Goal: Task Accomplishment & Management: Complete application form

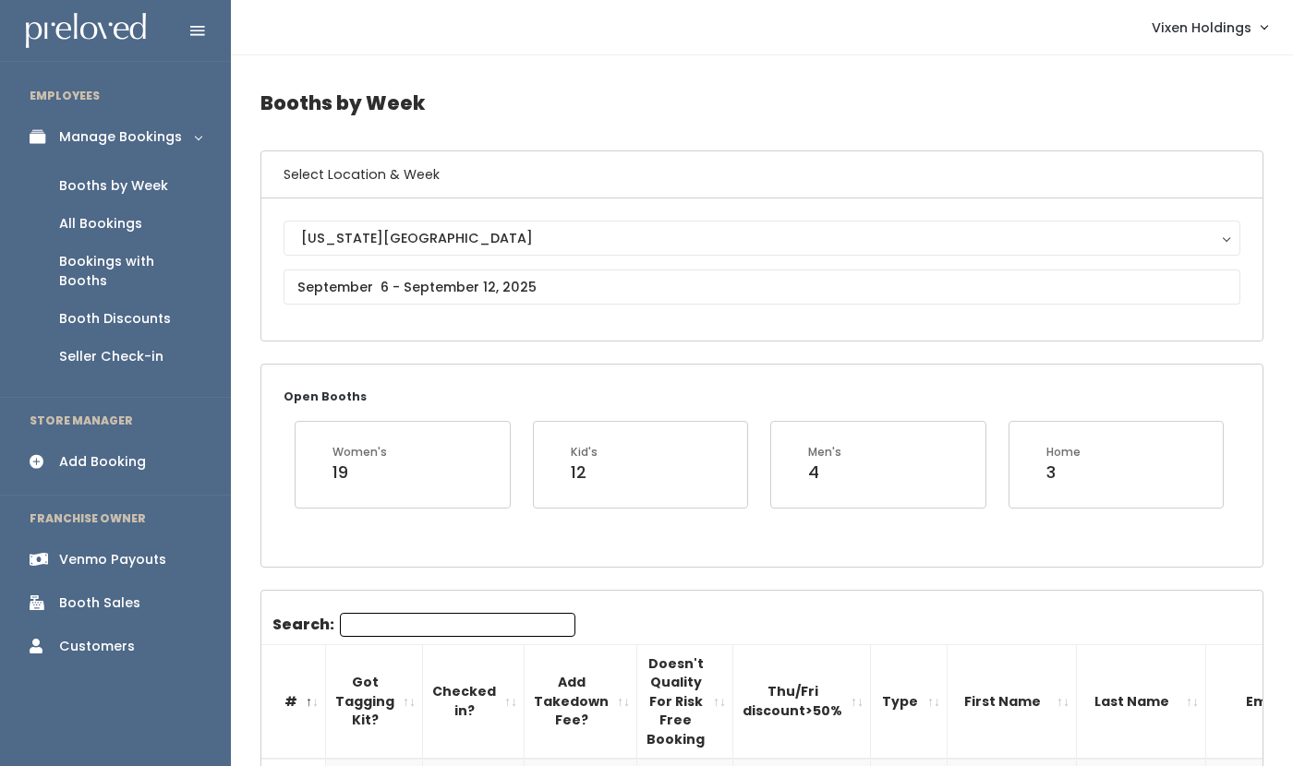
scroll to position [0, 353]
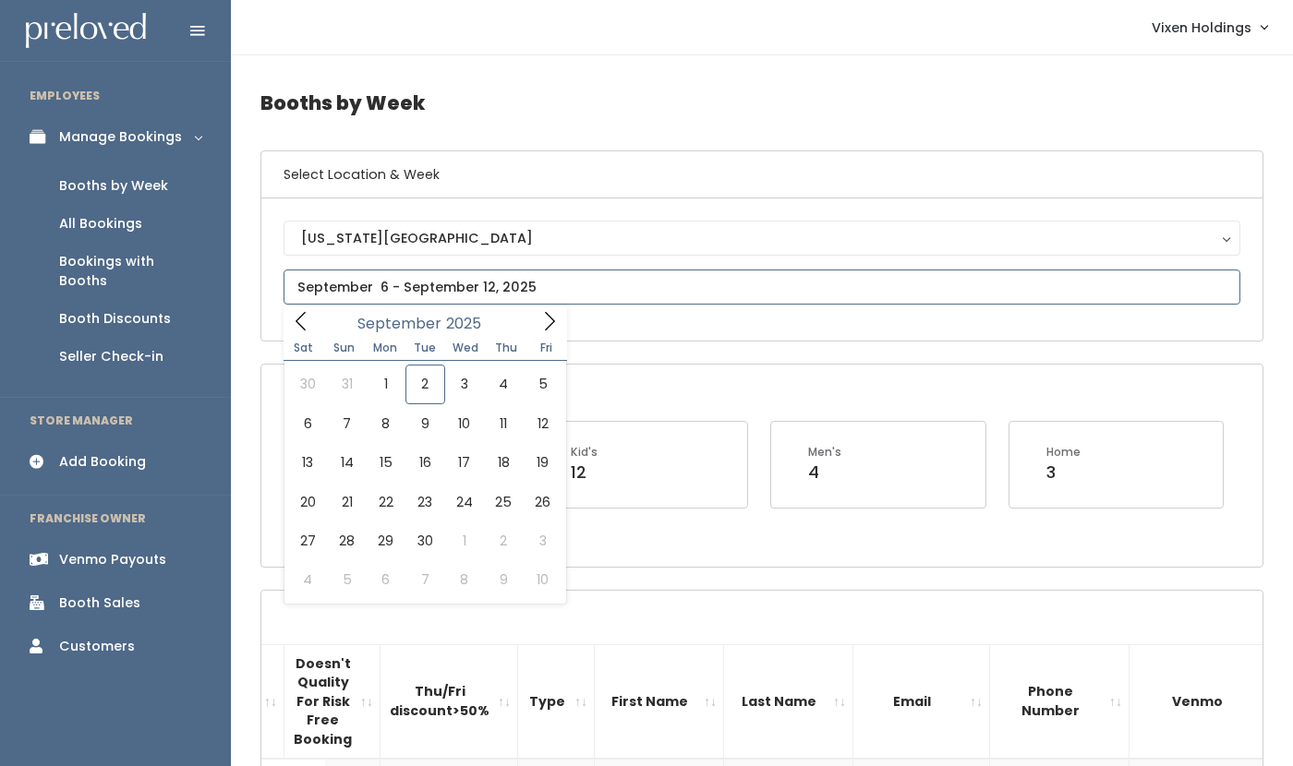
click at [409, 289] on input "text" at bounding box center [762, 287] width 957 height 35
click at [584, 331] on div "Oklahoma City Oklahoma City" at bounding box center [761, 270] width 1001 height 142
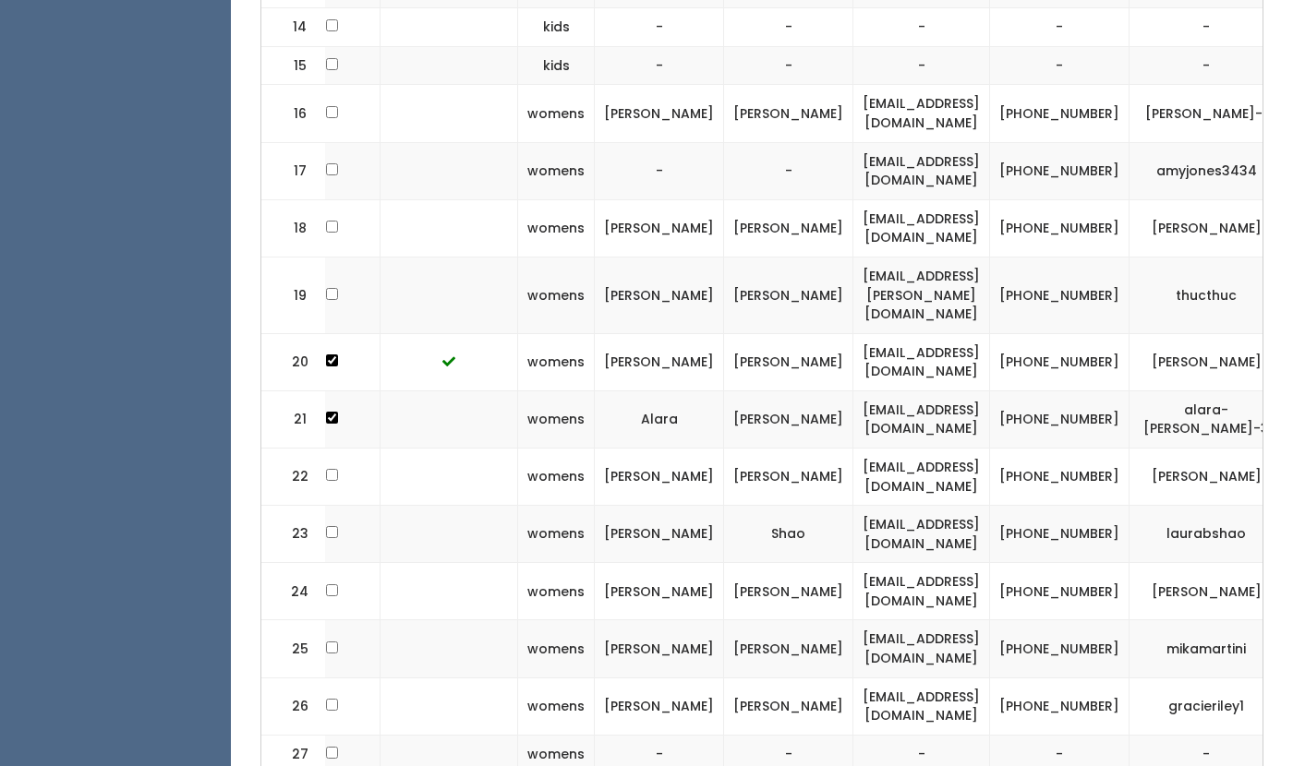
scroll to position [0, 0]
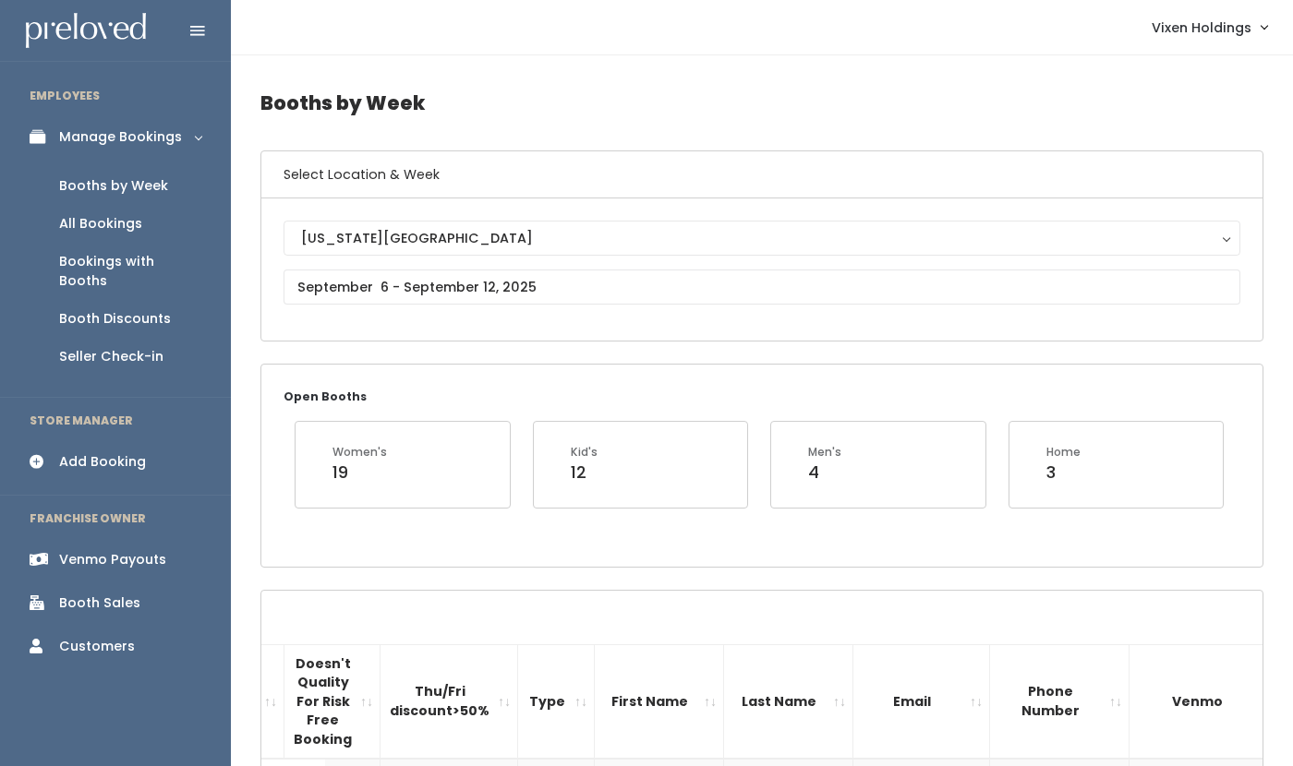
click at [129, 452] on div "Add Booking" at bounding box center [102, 461] width 87 height 19
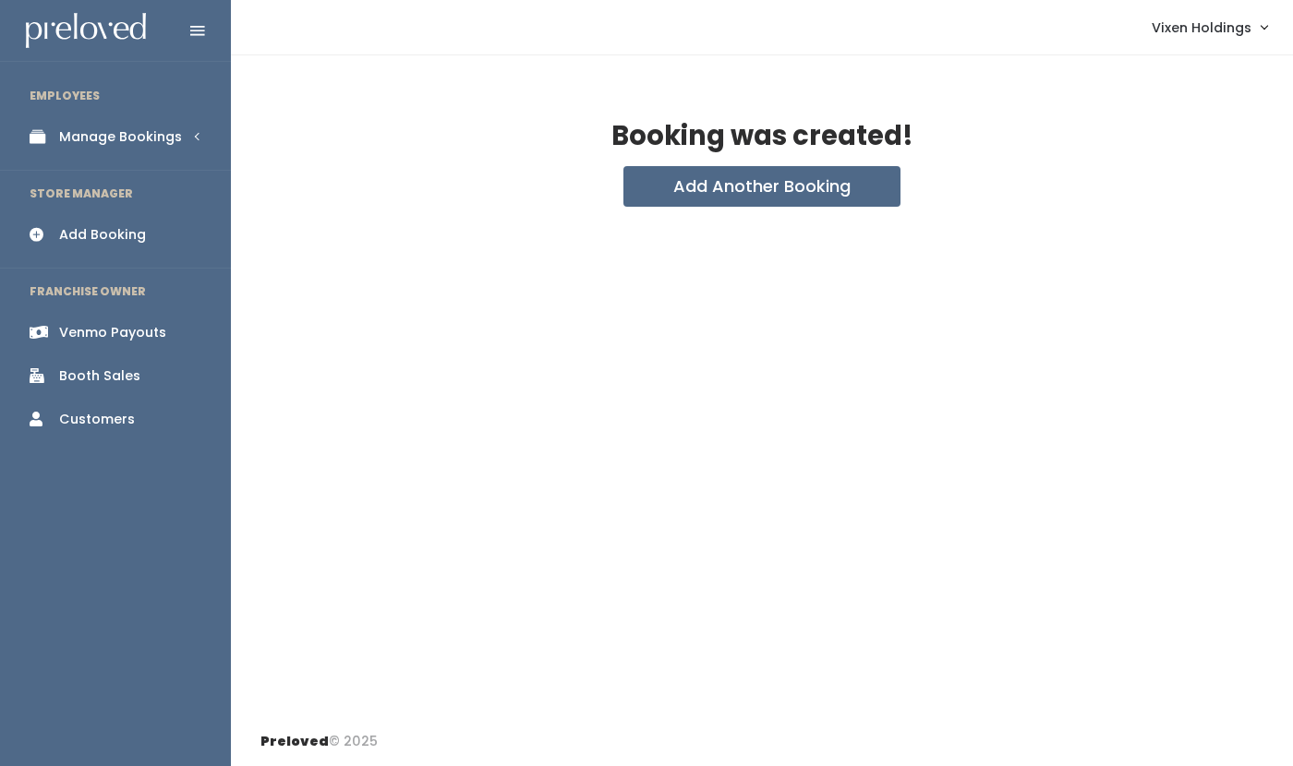
click at [137, 139] on div "Manage Bookings" at bounding box center [120, 136] width 123 height 19
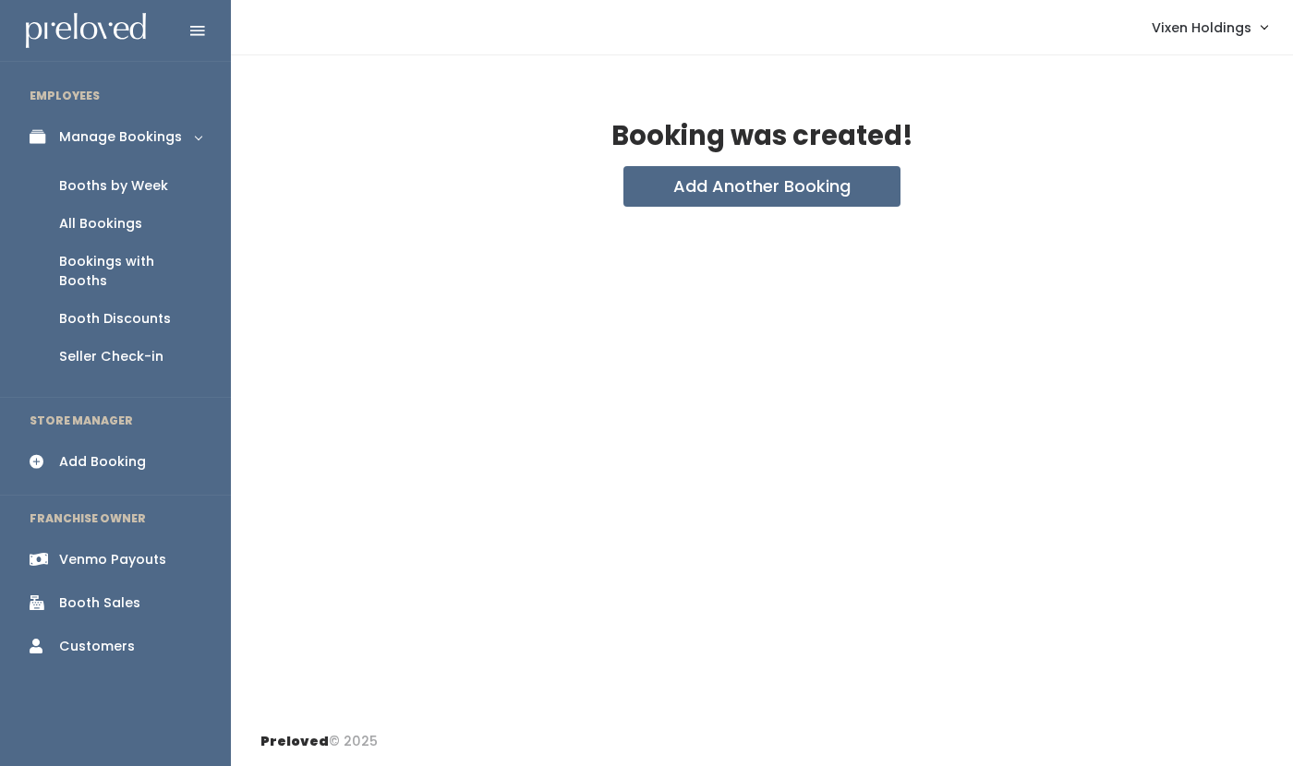
click at [123, 187] on div "Booths by Week" at bounding box center [113, 185] width 109 height 19
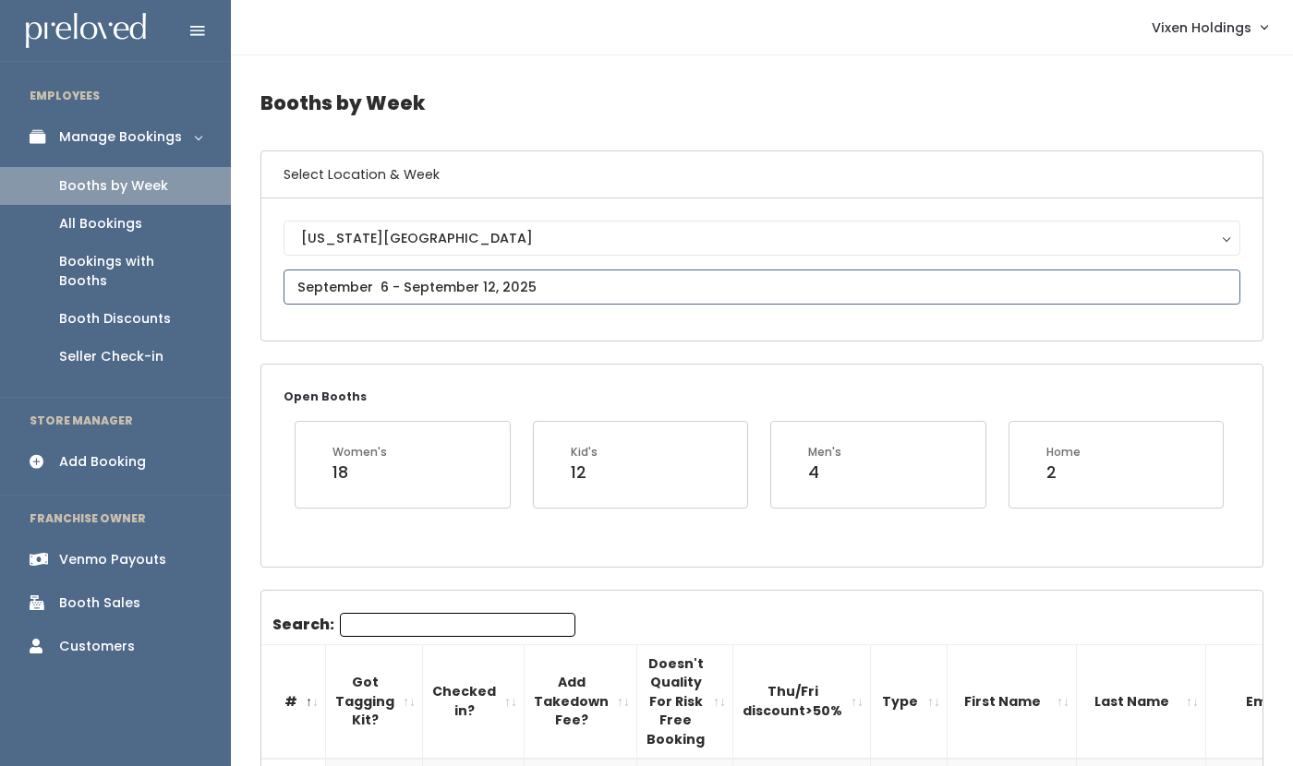
click at [388, 285] on input "text" at bounding box center [762, 287] width 957 height 35
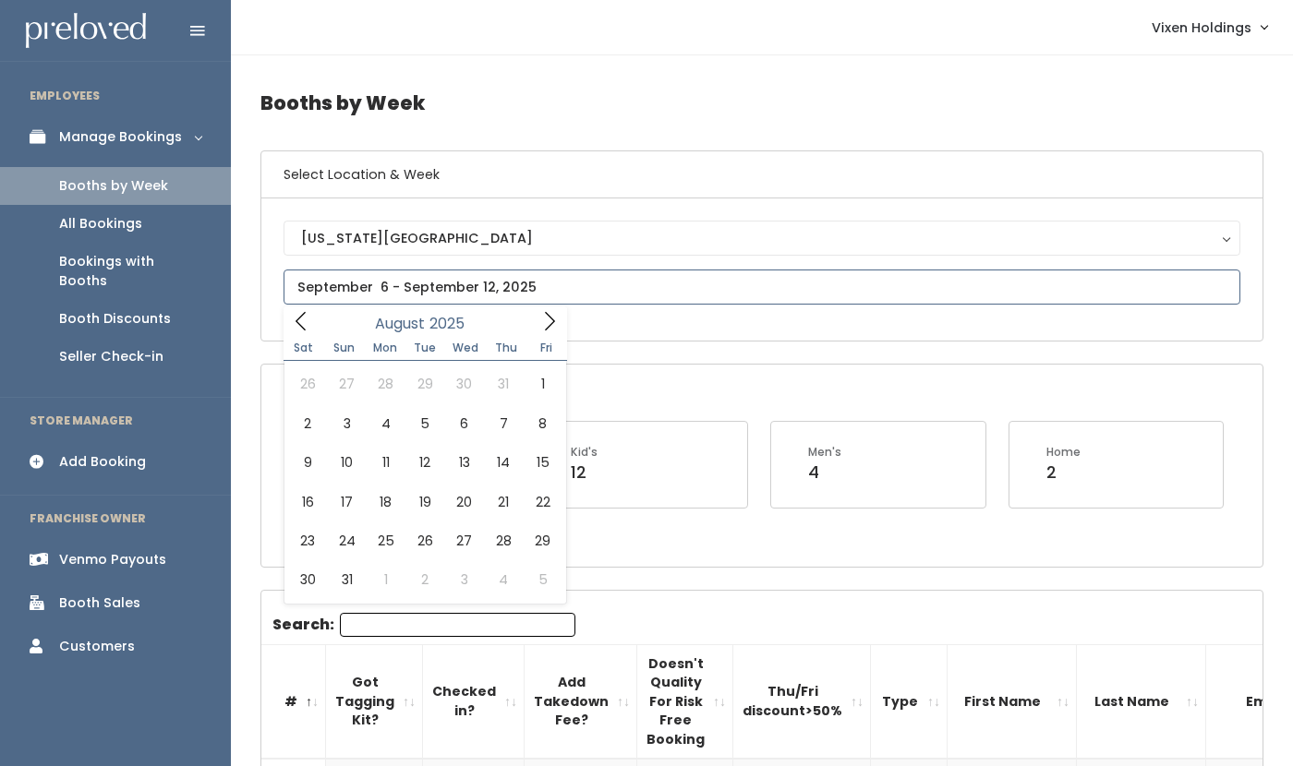
click at [295, 319] on icon at bounding box center [301, 321] width 20 height 20
click at [549, 321] on icon at bounding box center [549, 321] width 20 height 20
type input "August 16 to August 22"
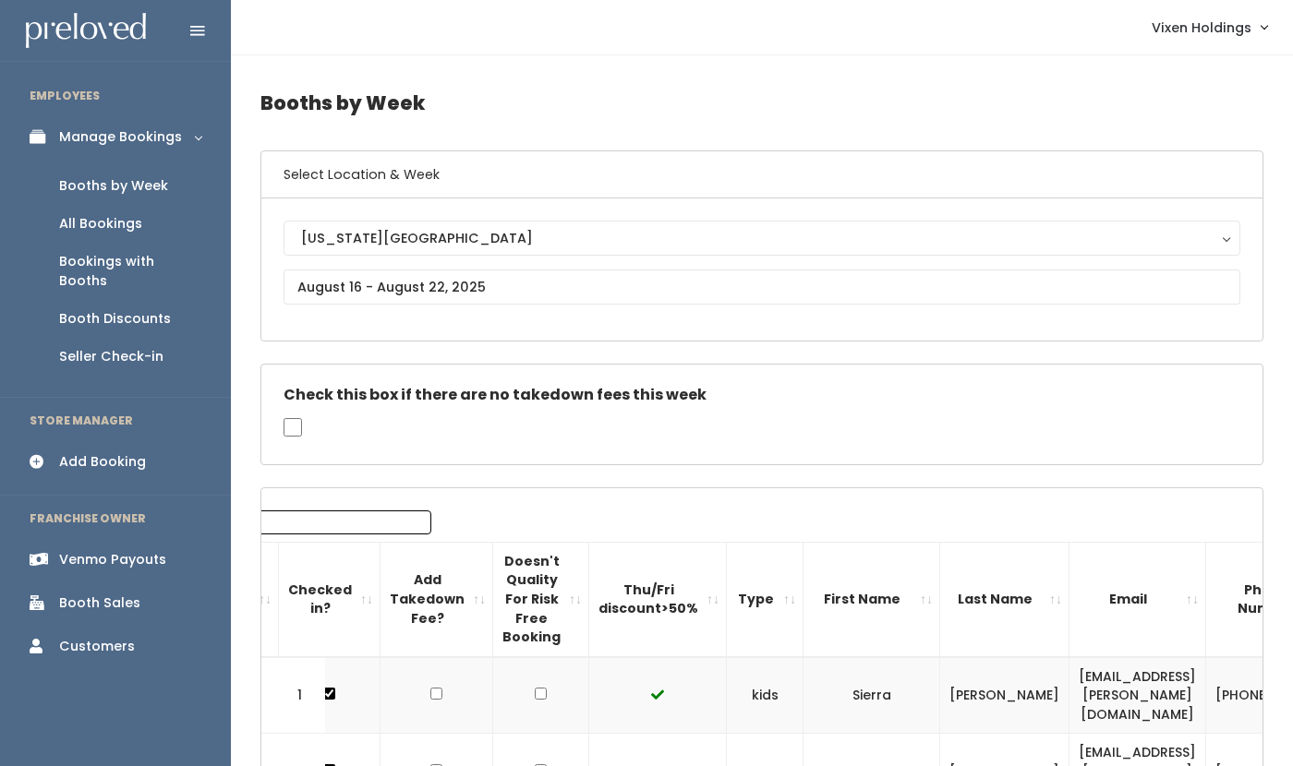
click at [313, 521] on input "Search:" at bounding box center [313, 523] width 235 height 24
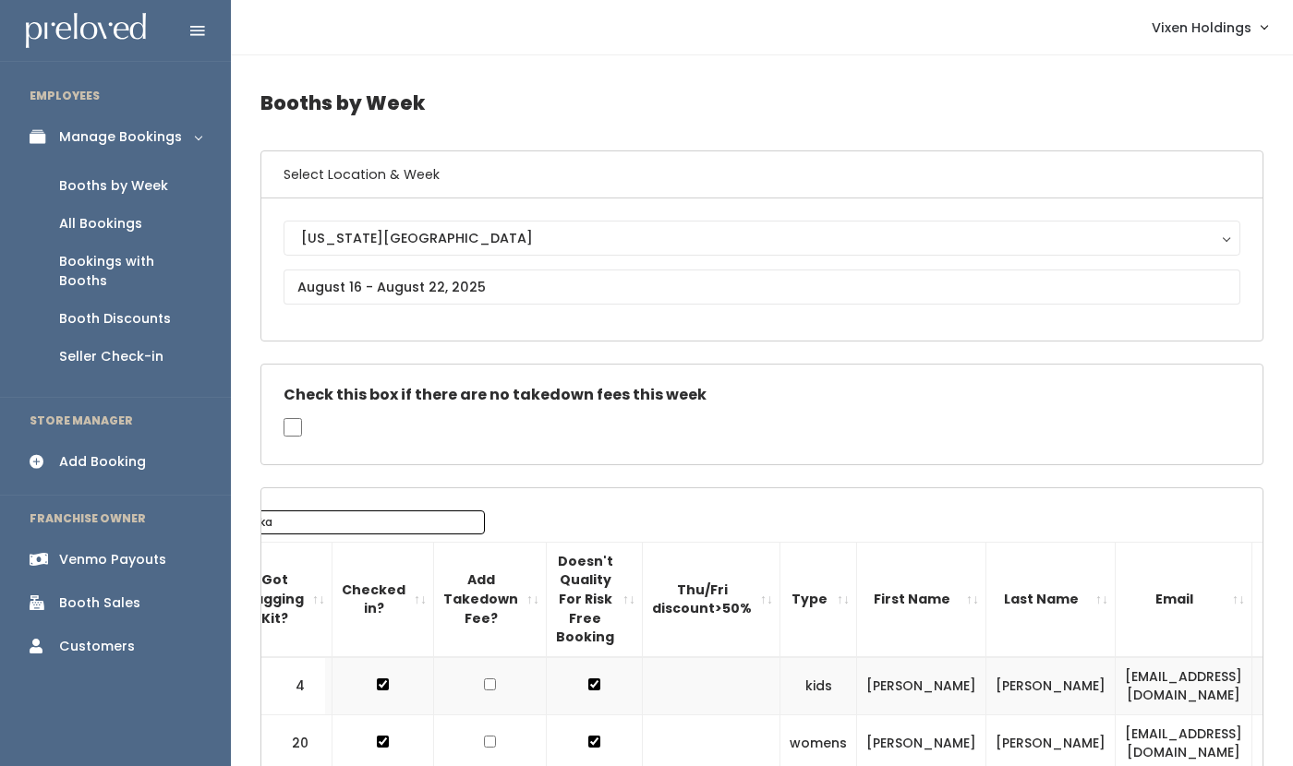
type input "ka"
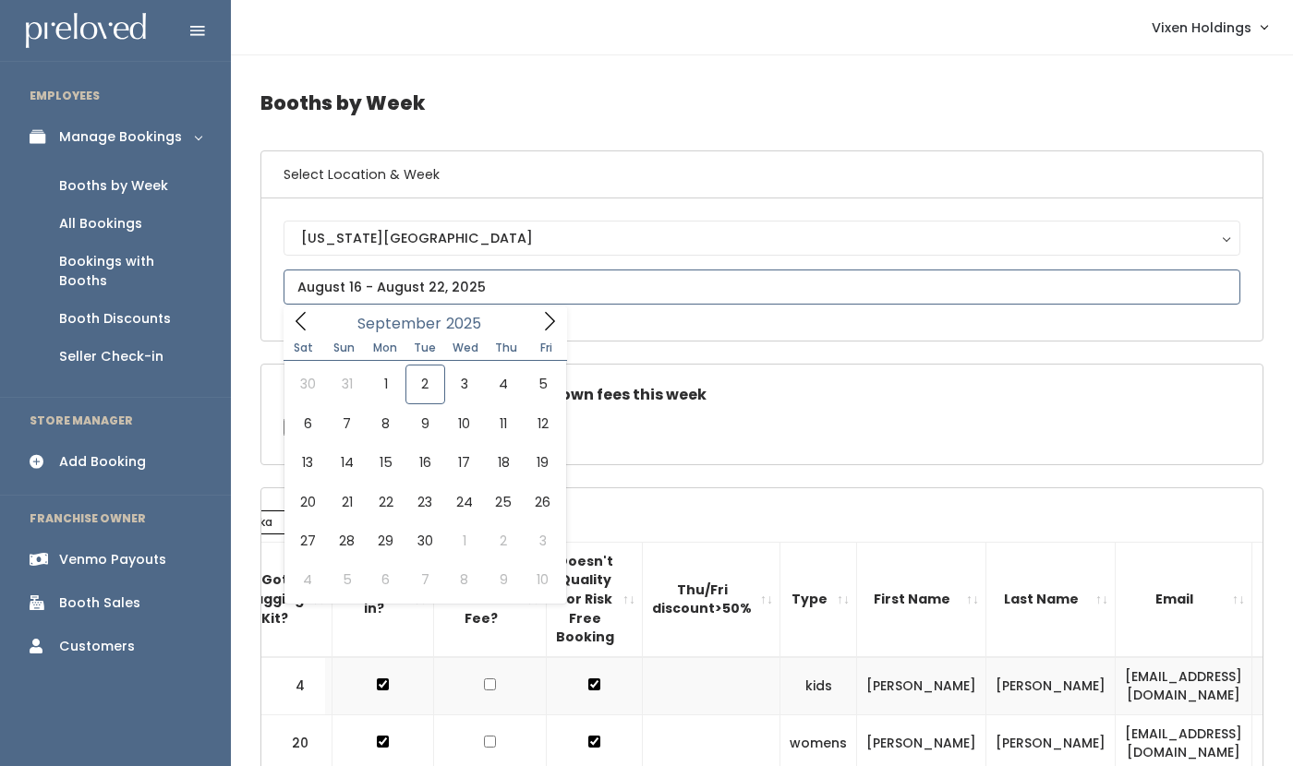
click at [418, 287] on input "text" at bounding box center [762, 287] width 957 height 35
click at [297, 320] on icon at bounding box center [301, 321] width 10 height 18
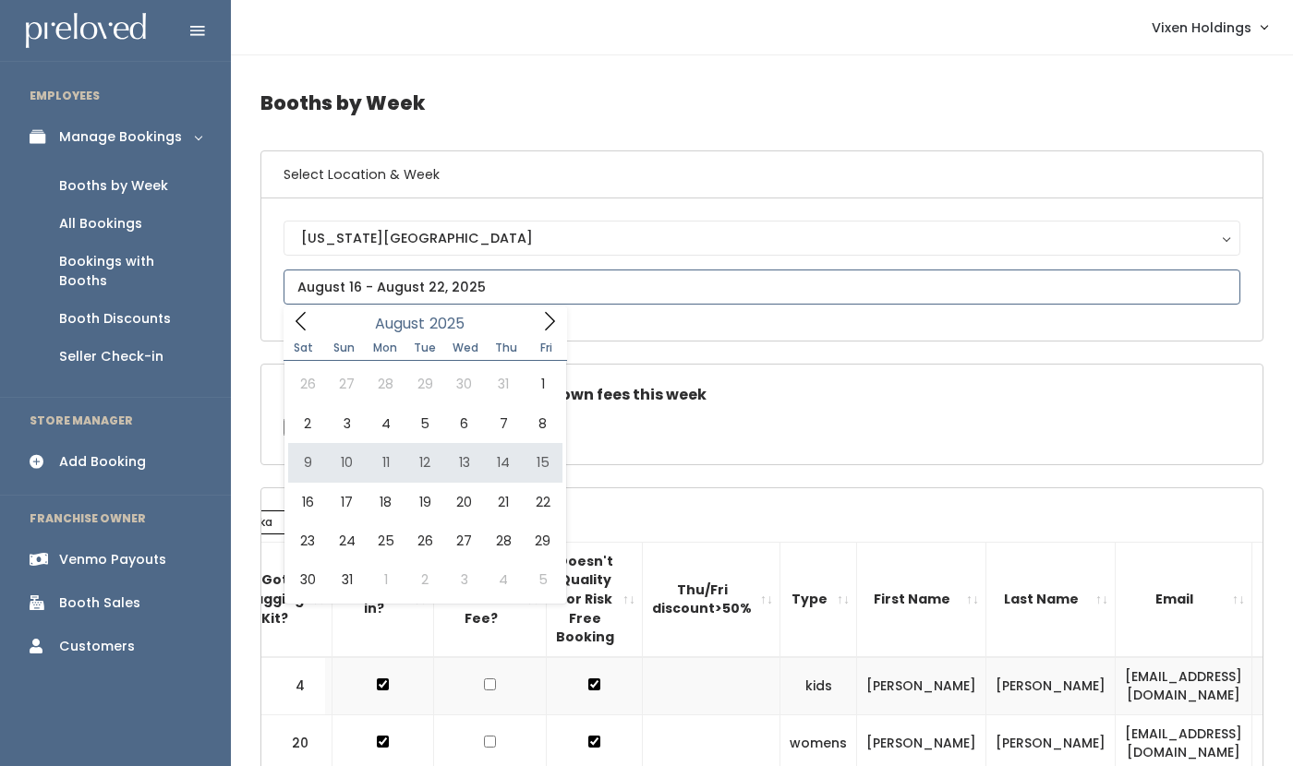
type input "August 9 to August 15"
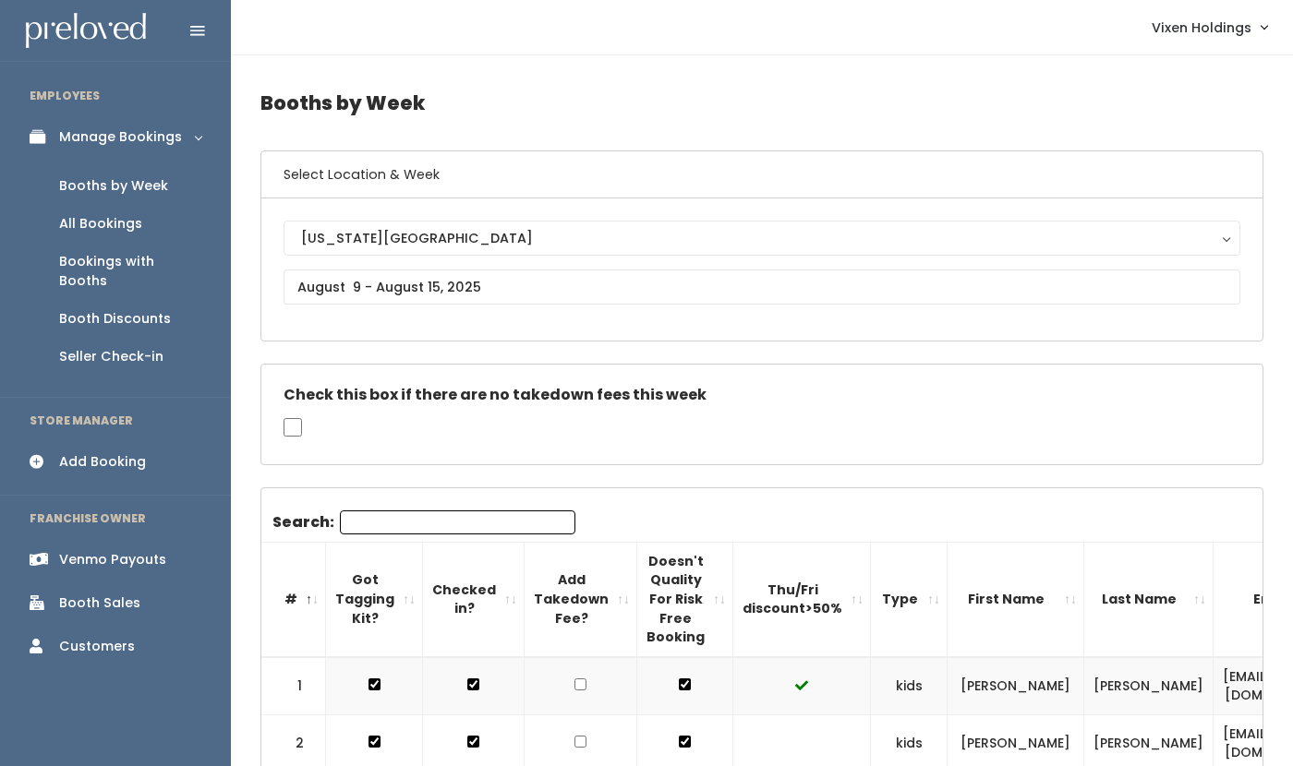
click at [416, 526] on input "Search:" at bounding box center [457, 523] width 235 height 24
type input "ka"
click at [365, 293] on input "text" at bounding box center [762, 287] width 957 height 35
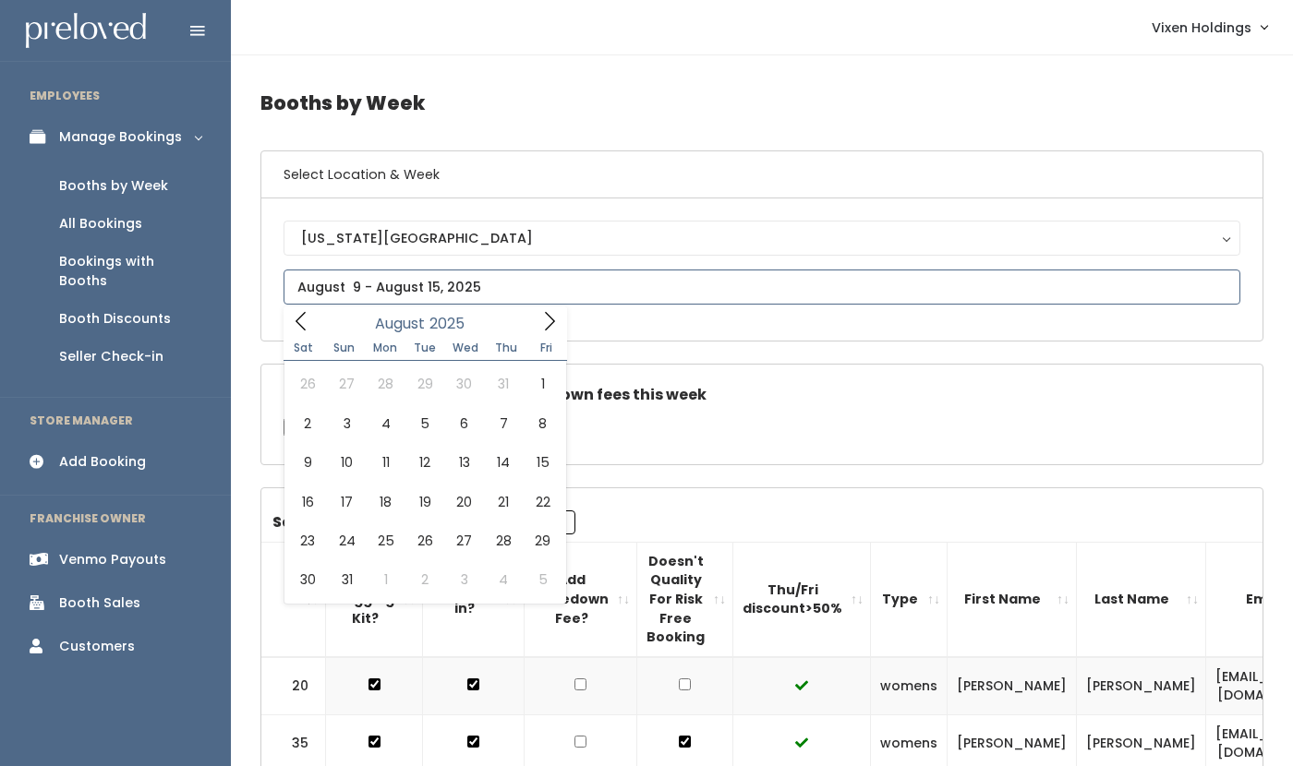
click at [305, 322] on icon at bounding box center [301, 321] width 20 height 20
type input "July 12 to July 18"
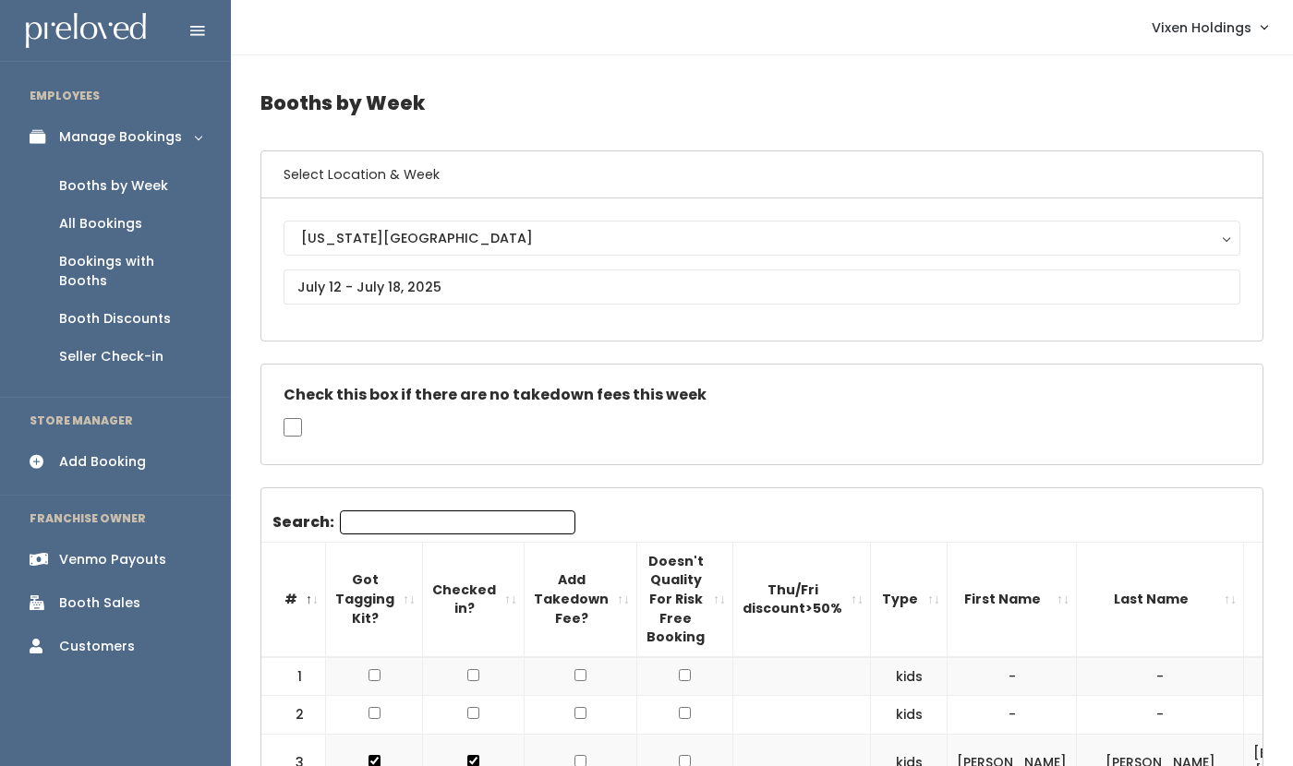
click at [396, 518] on input "Search:" at bounding box center [457, 523] width 235 height 24
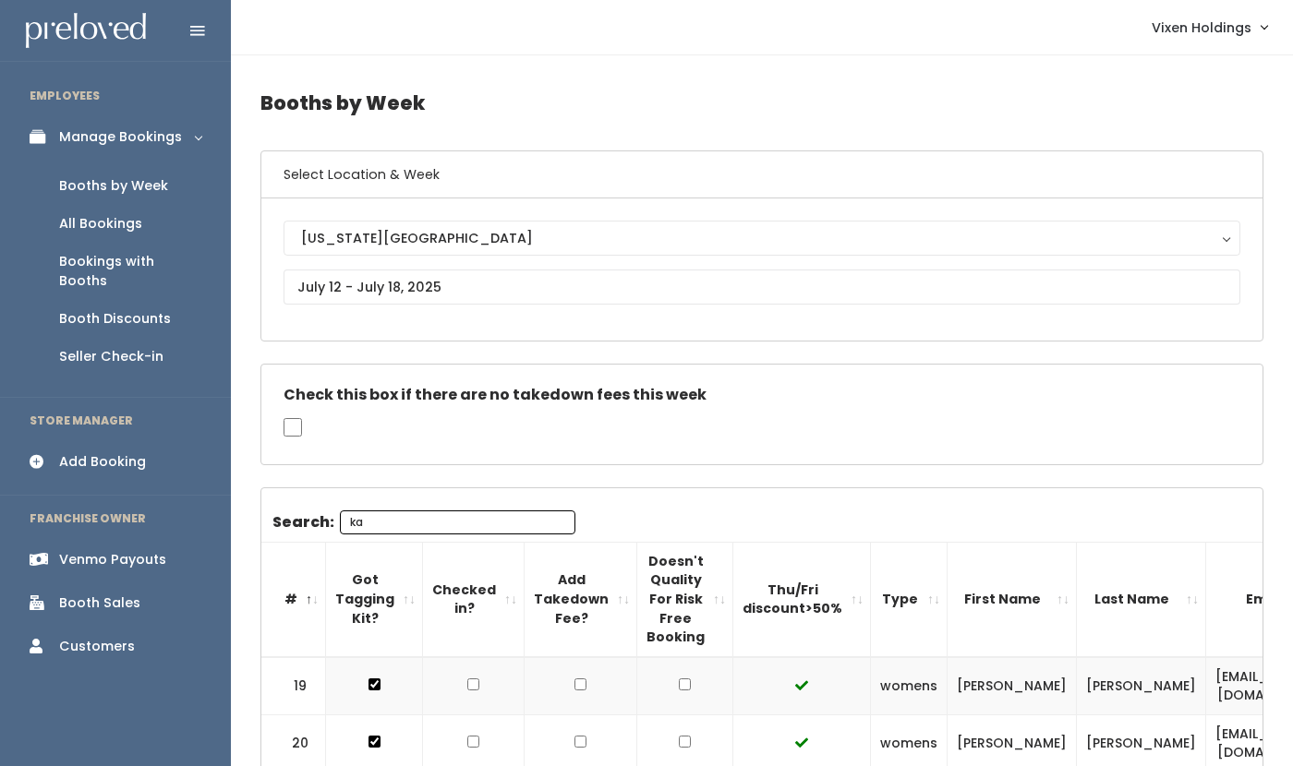
drag, startPoint x: 399, startPoint y: 525, endPoint x: 396, endPoint y: 428, distance: 96.1
click at [398, 523] on input "ka" at bounding box center [457, 523] width 235 height 24
type input "ka"
click at [412, 277] on input "text" at bounding box center [762, 287] width 957 height 35
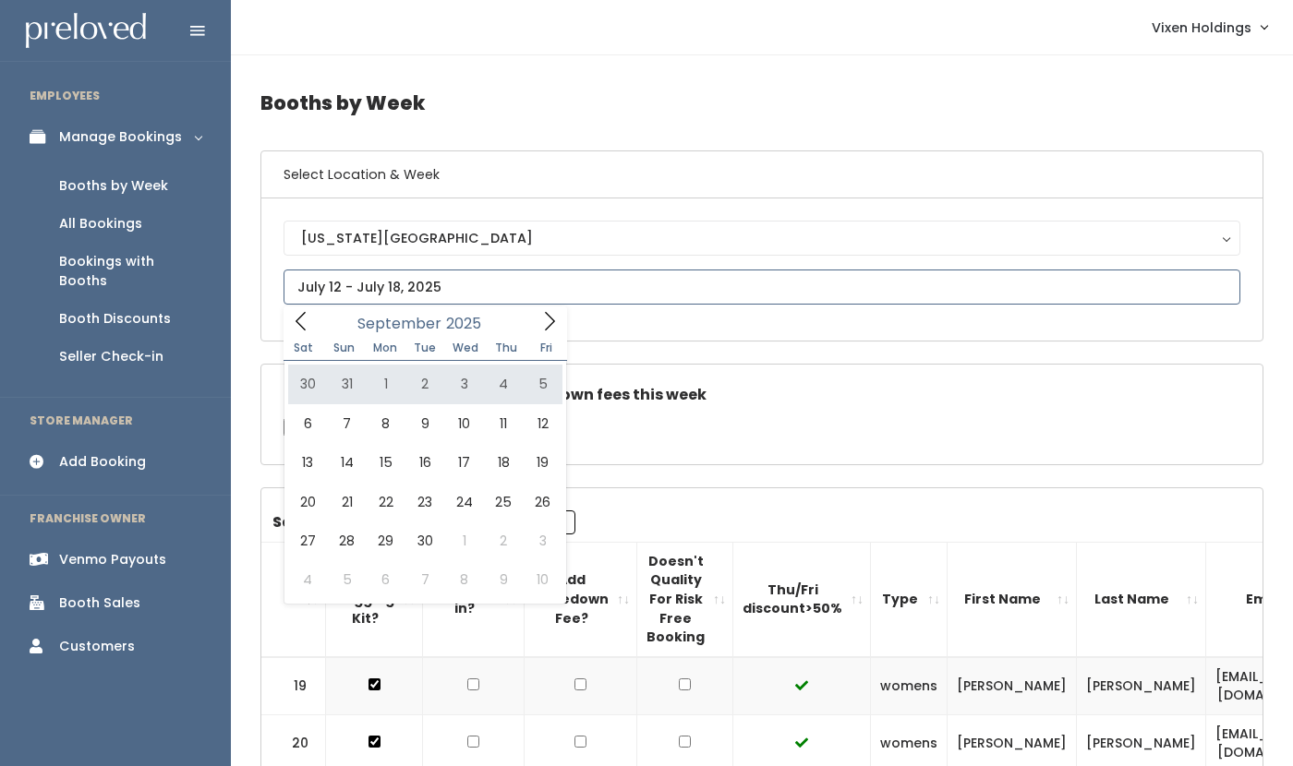
click at [303, 317] on icon at bounding box center [301, 321] width 20 height 20
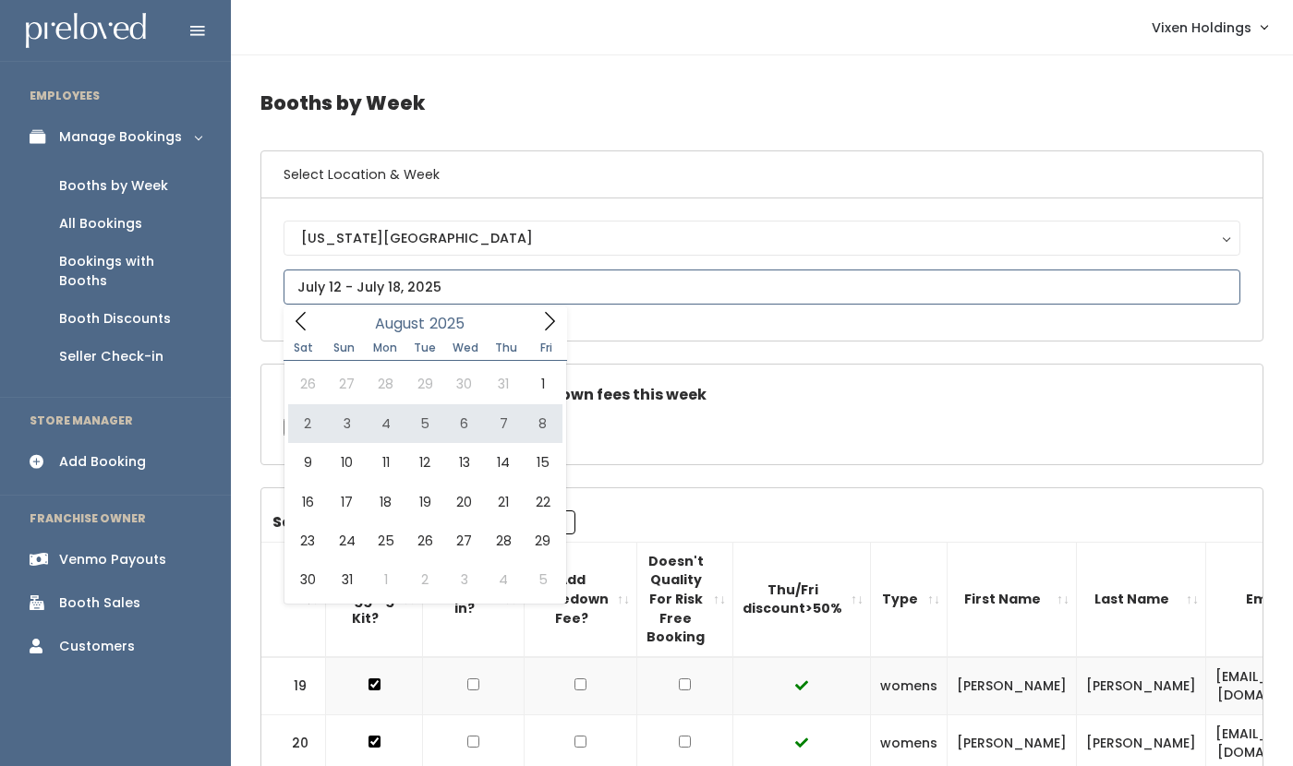
type input "August 2 to August 8"
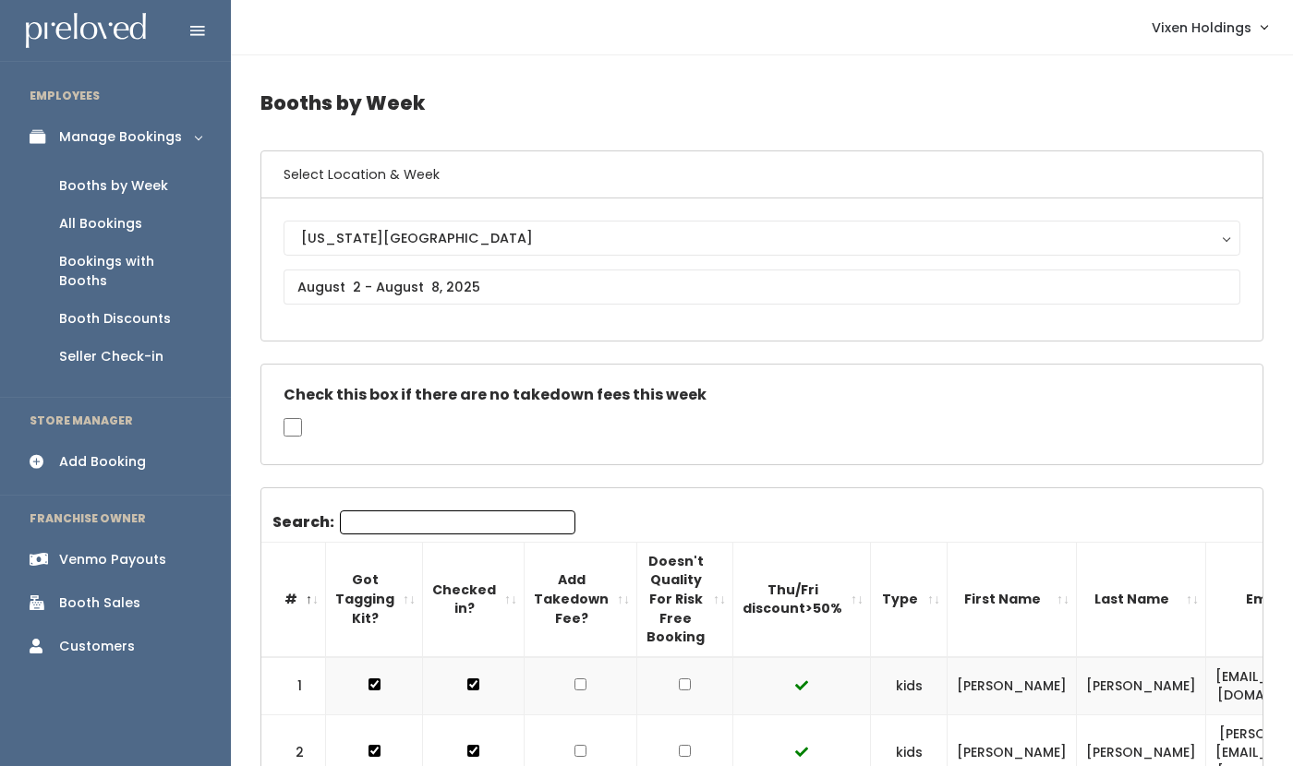
click at [428, 524] on input "Search:" at bounding box center [457, 523] width 235 height 24
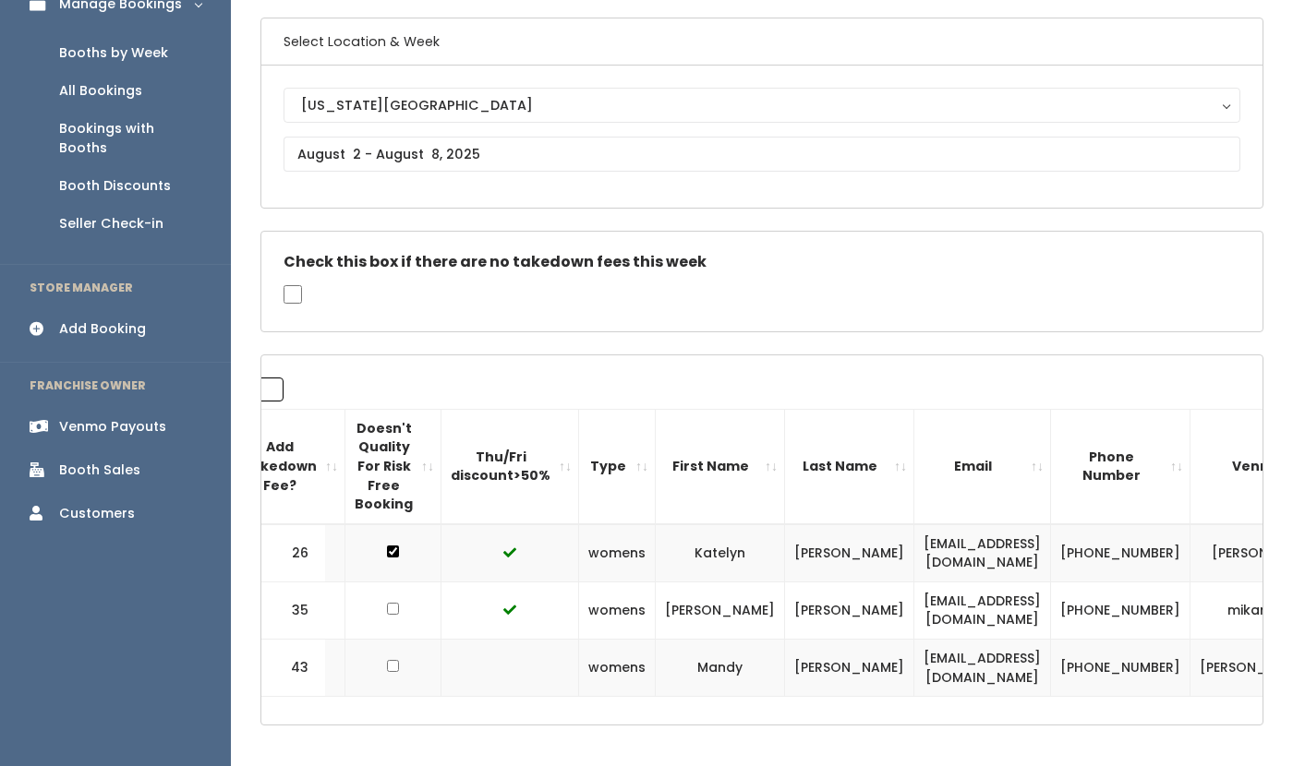
scroll to position [202, 0]
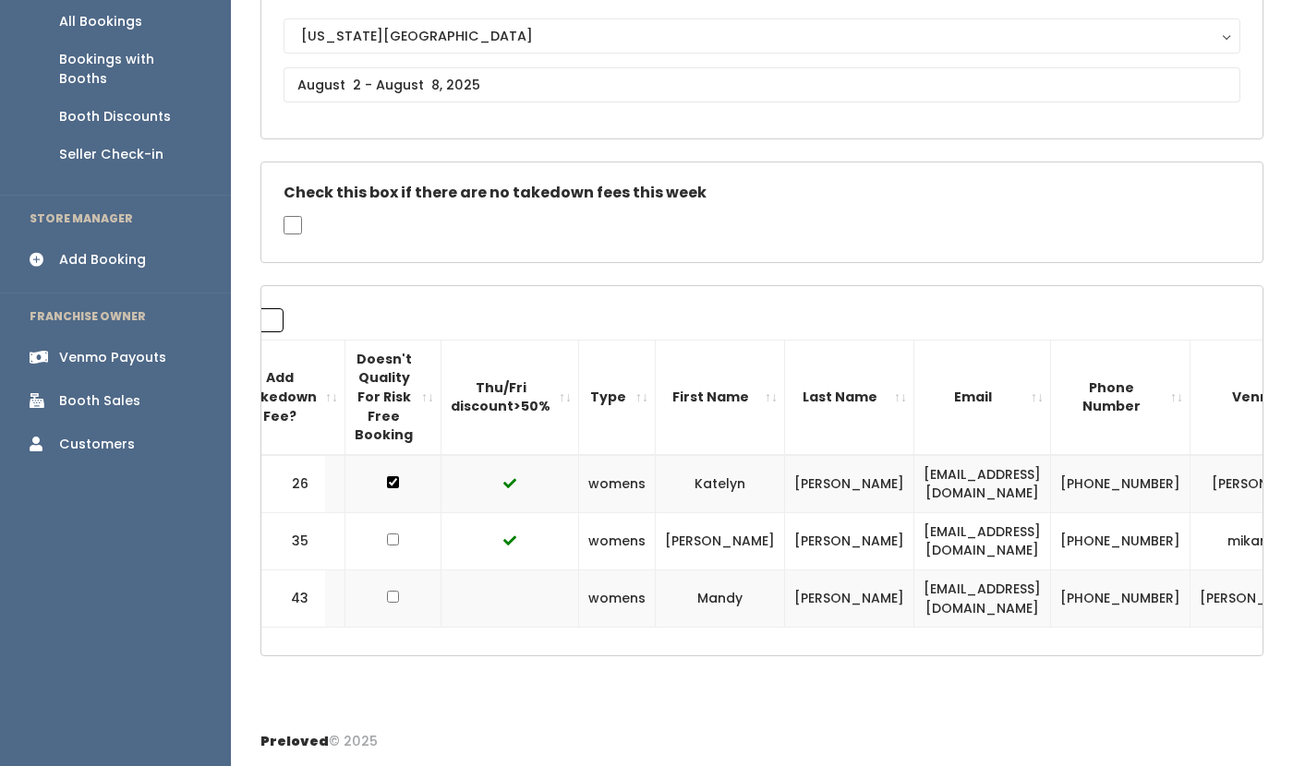
type input "ka"
drag, startPoint x: 973, startPoint y: 478, endPoint x: 783, endPoint y: 481, distance: 190.3
click at [783, 481] on tr "26 womens Katelyn Devero katelyn266@gmail.com (281) 917-7410 katelyn-devero" at bounding box center [697, 484] width 1454 height 58
copy tr "katelyn266@gmail.com"
drag, startPoint x: 1058, startPoint y: 490, endPoint x: 1006, endPoint y: 469, distance: 56.8
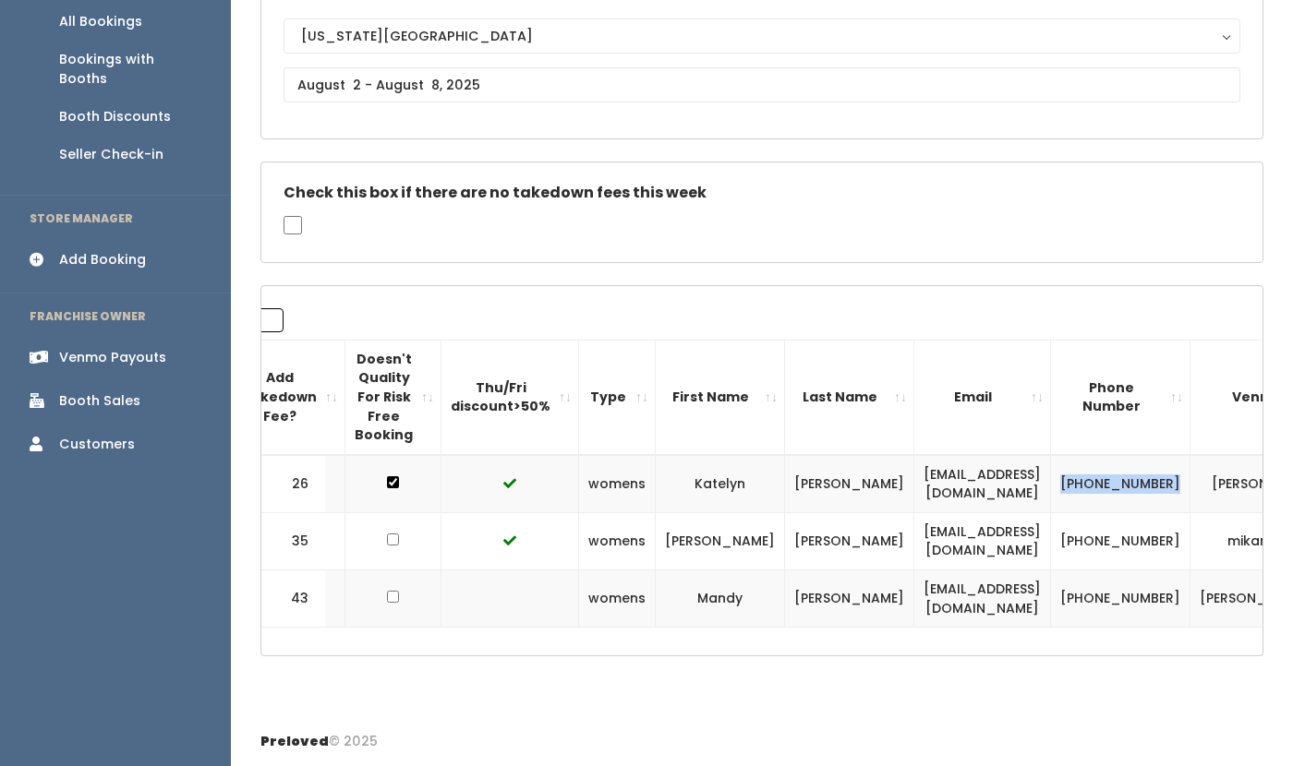
click at [1051, 469] on td "[PHONE_NUMBER]" at bounding box center [1120, 484] width 139 height 58
copy td "[PHONE_NUMBER]"
drag, startPoint x: 1163, startPoint y: 490, endPoint x: 1106, endPoint y: 473, distance: 59.0
click at [1190, 473] on td "katelyn-devero" at bounding box center [1266, 484] width 153 height 58
copy td "katelyn-devero"
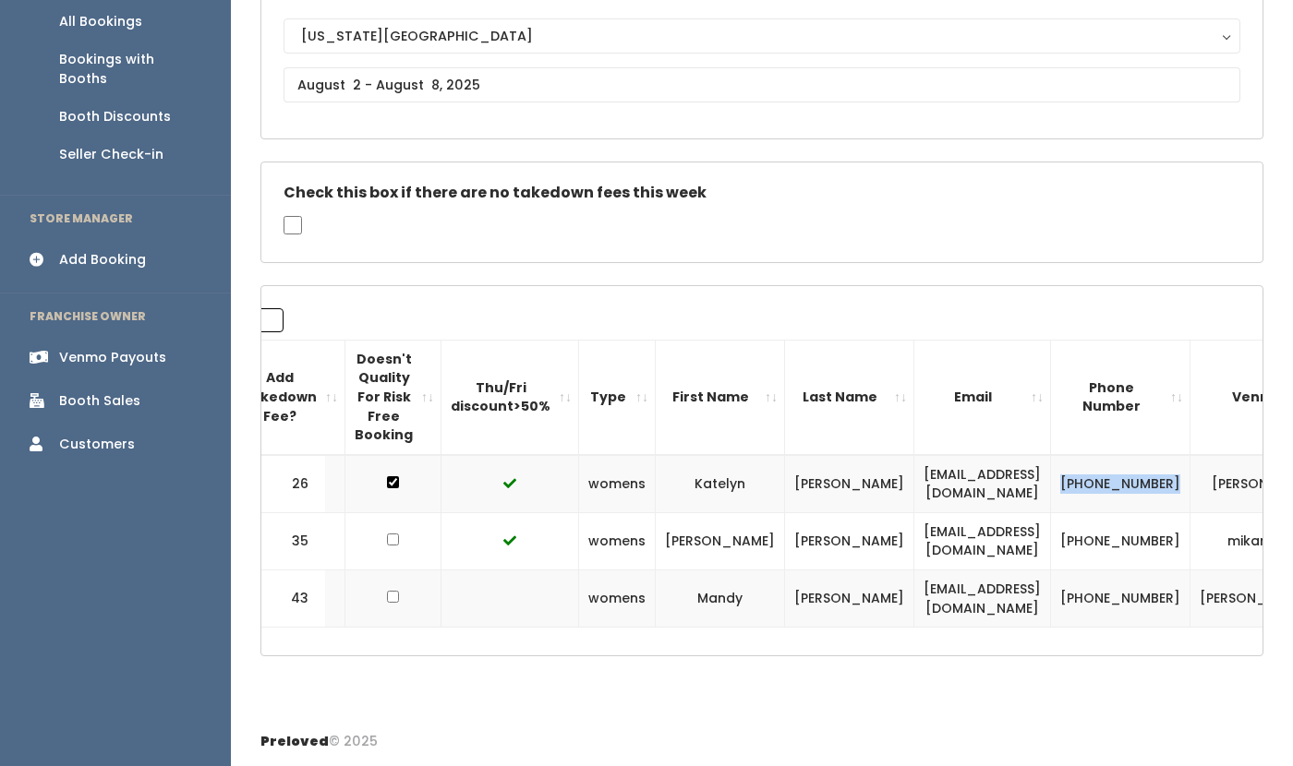
scroll to position [0, 0]
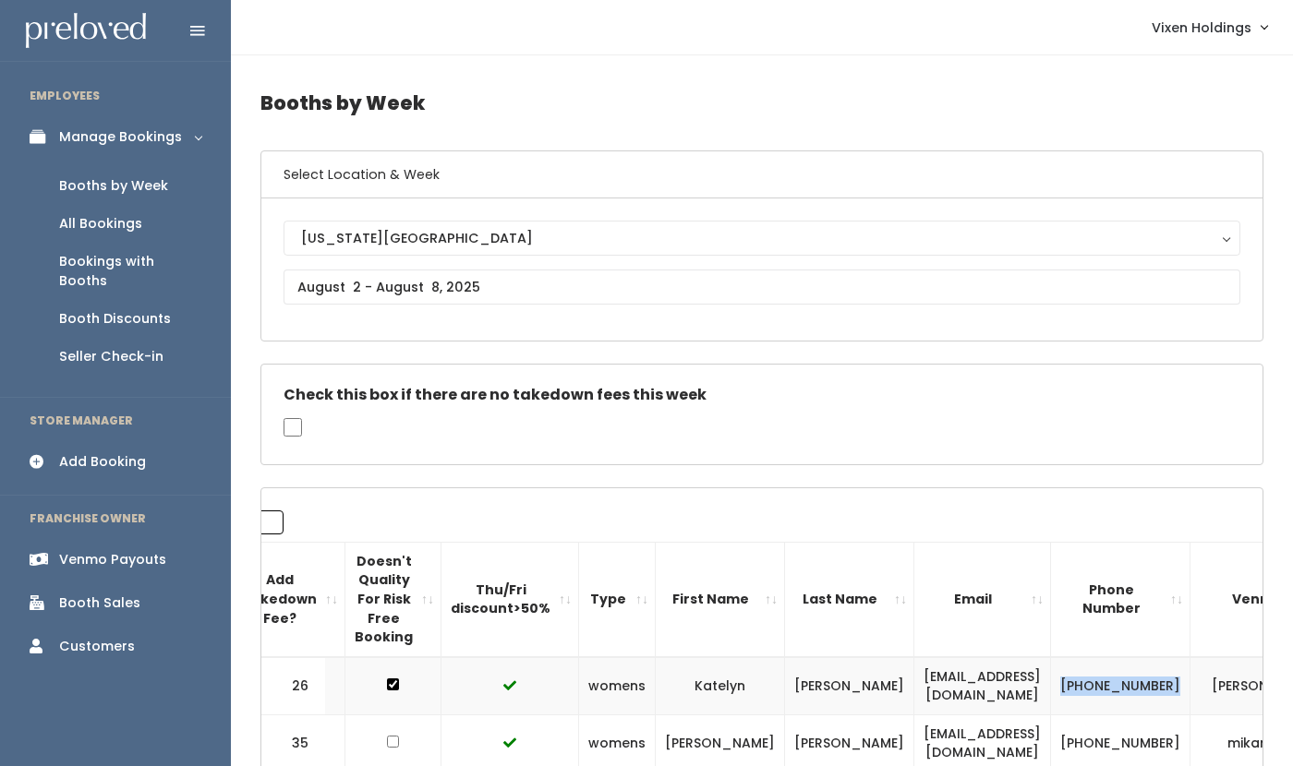
click at [148, 141] on div "Manage Bookings" at bounding box center [120, 136] width 123 height 19
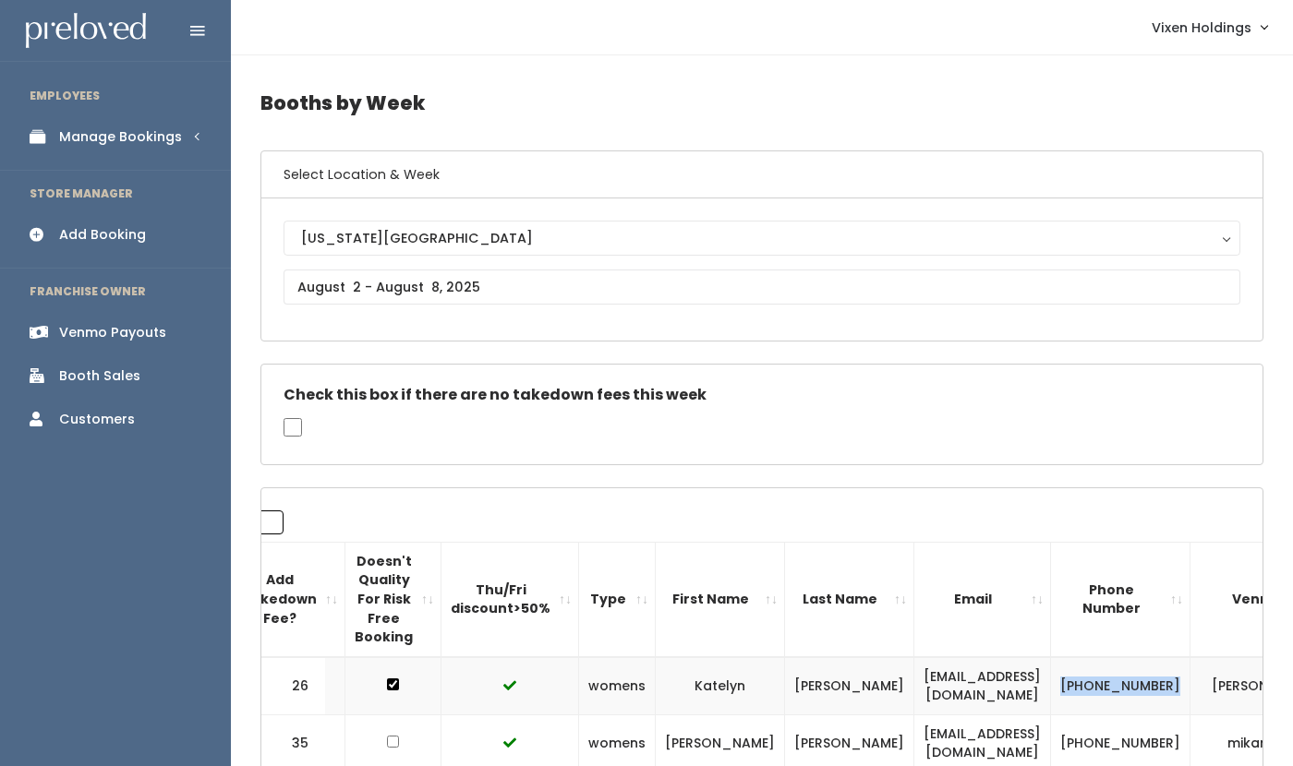
click at [148, 140] on div "Manage Bookings" at bounding box center [120, 136] width 123 height 19
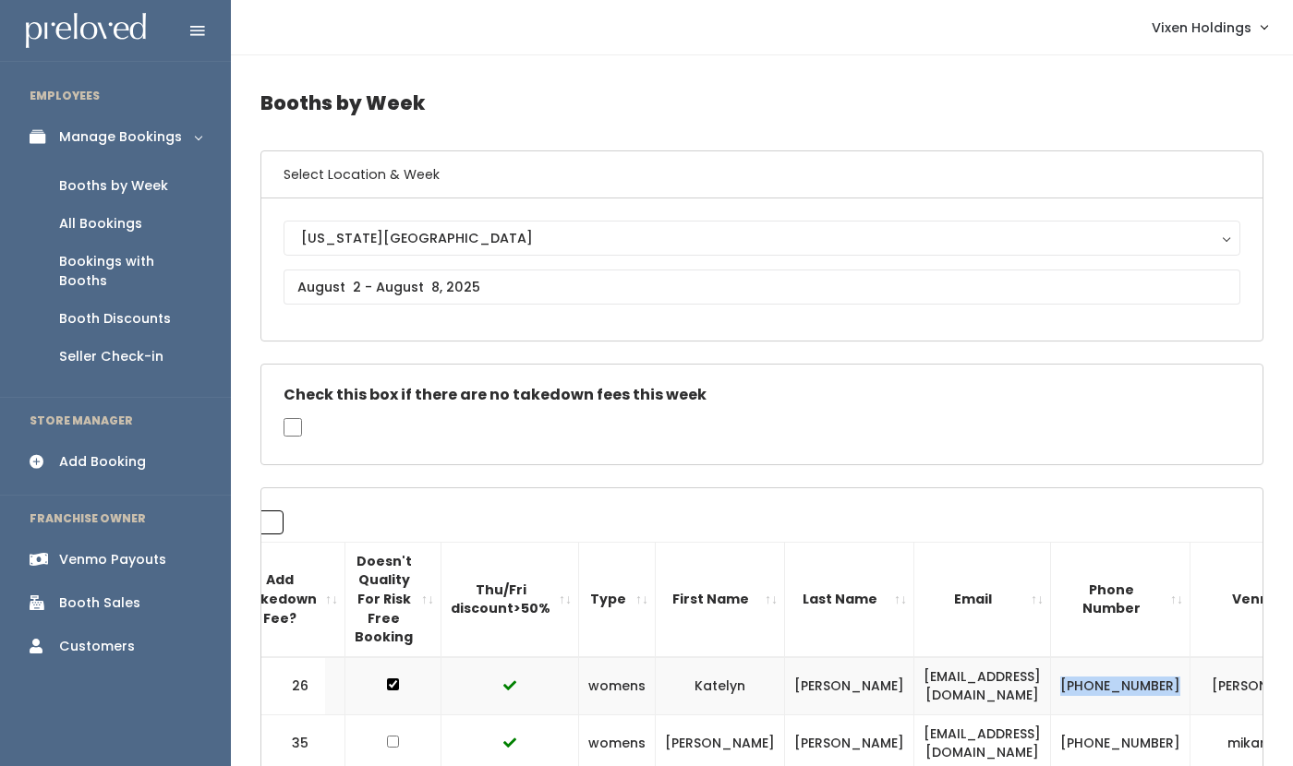
click at [142, 187] on div "Booths by Week" at bounding box center [113, 185] width 109 height 19
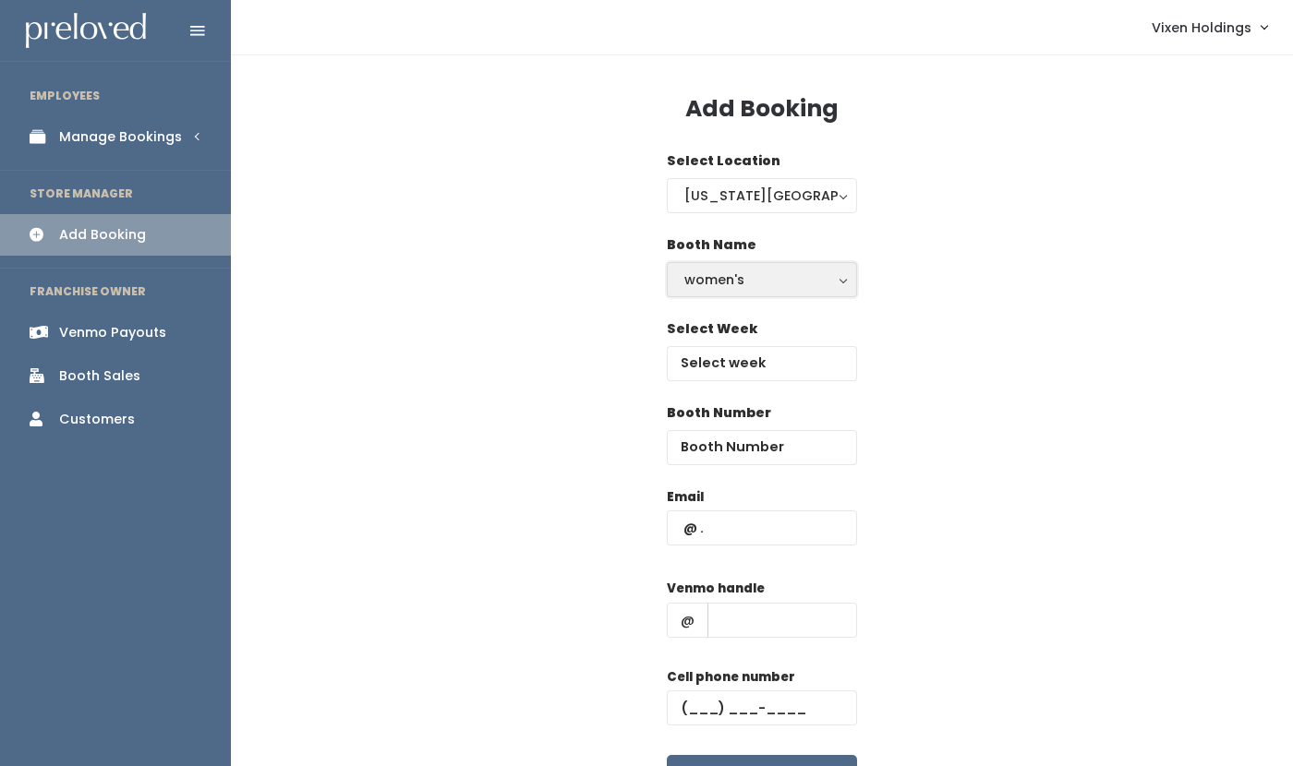
click at [761, 278] on div "women's" at bounding box center [761, 280] width 155 height 20
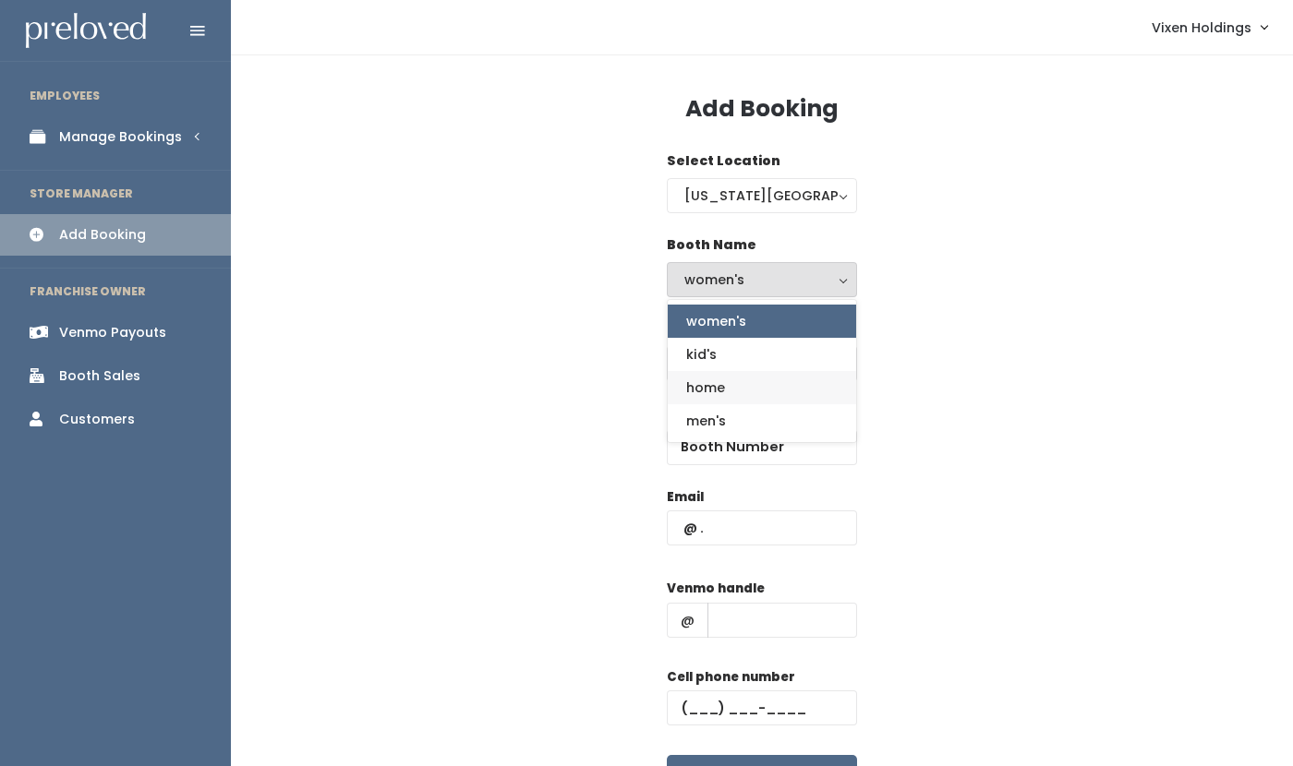
click at [736, 396] on link "home" at bounding box center [762, 387] width 188 height 33
select select "home"
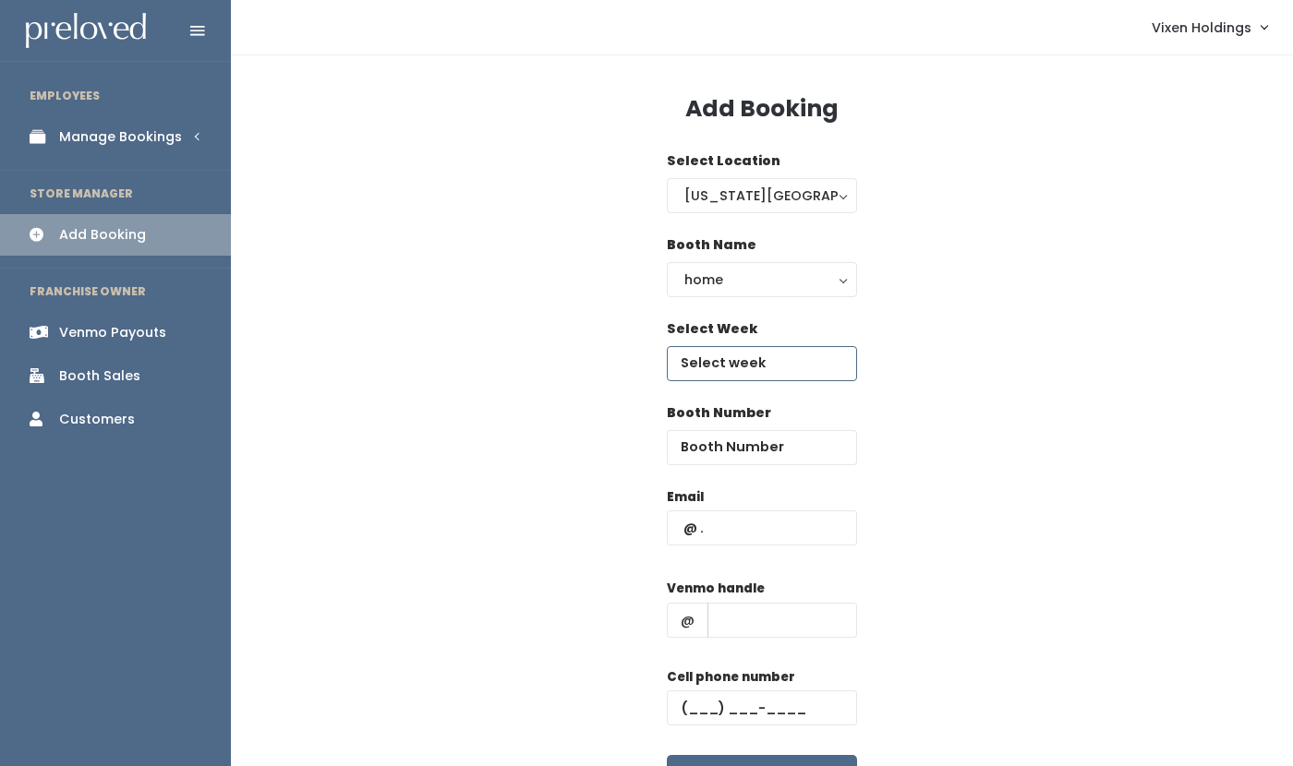
click at [759, 370] on input "text" at bounding box center [762, 363] width 190 height 35
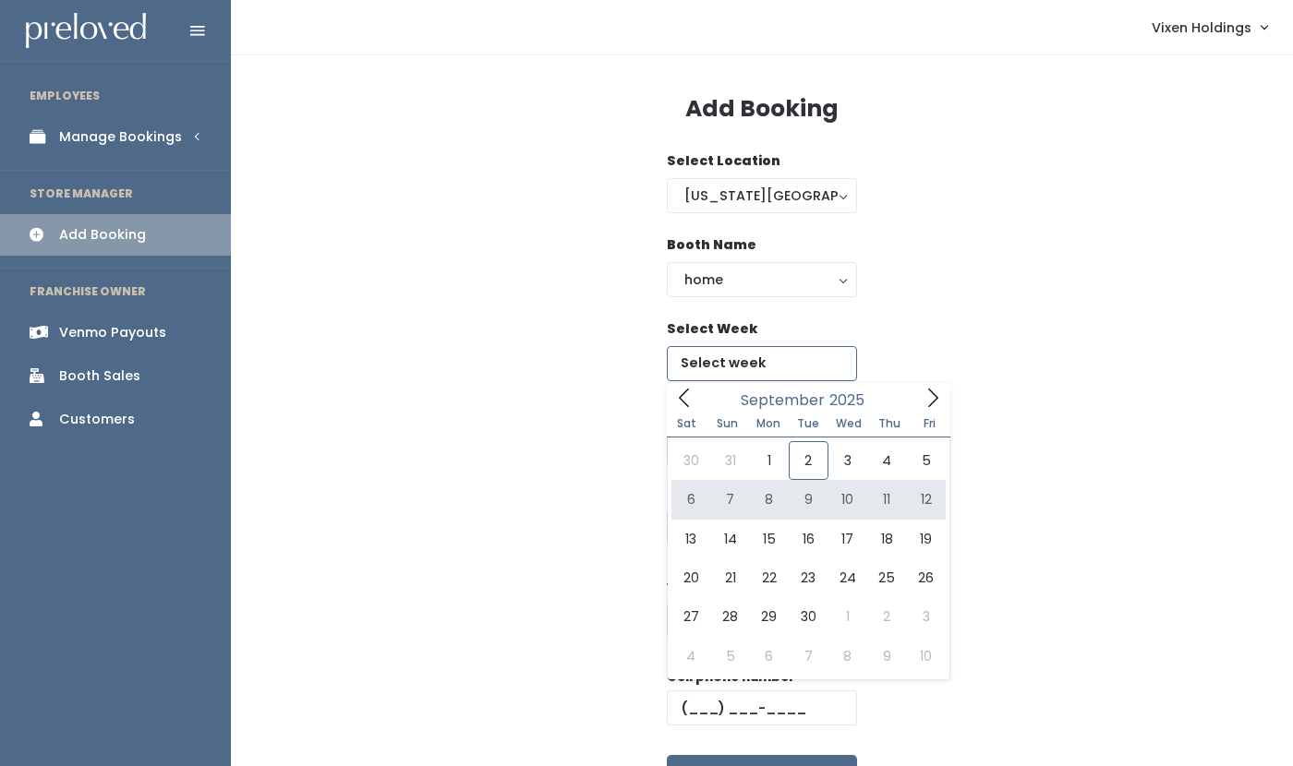
type input "September 6 to September 12"
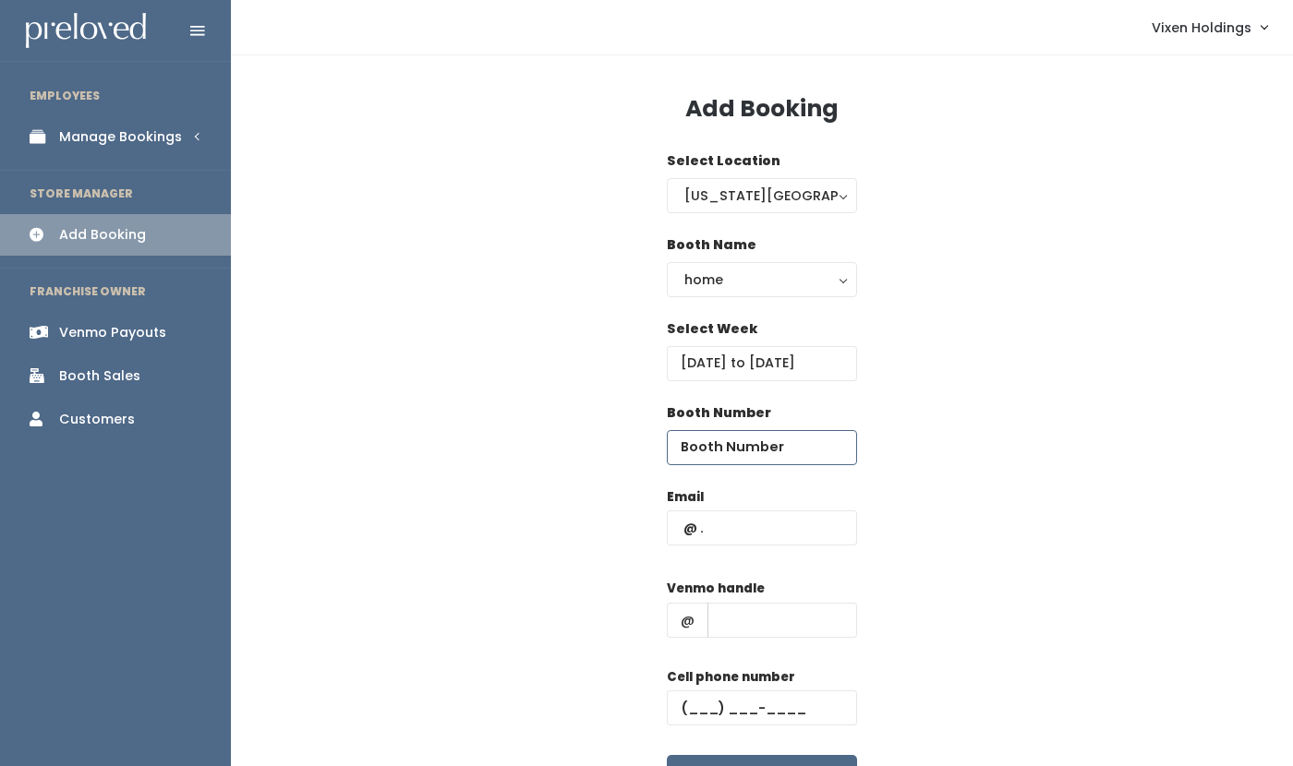
click at [766, 445] on input "number" at bounding box center [762, 447] width 190 height 35
type input "62"
click at [686, 527] on input "text" at bounding box center [762, 528] width 190 height 35
paste input "[EMAIL_ADDRESS][DOMAIN_NAME]"
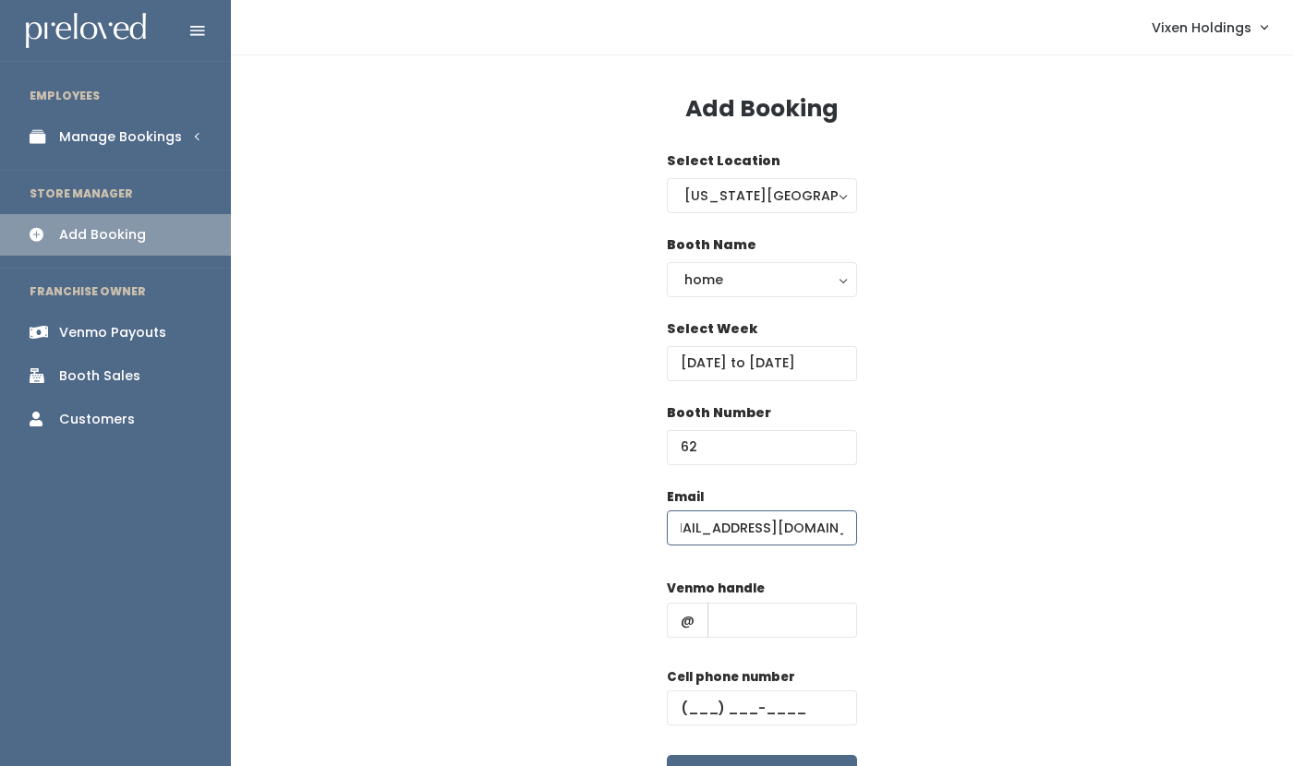
type input "[EMAIL_ADDRESS][DOMAIN_NAME]"
click at [683, 706] on input "text" at bounding box center [762, 708] width 190 height 35
paste input "(281) 917-7410"
type input "(281) 917-7410"
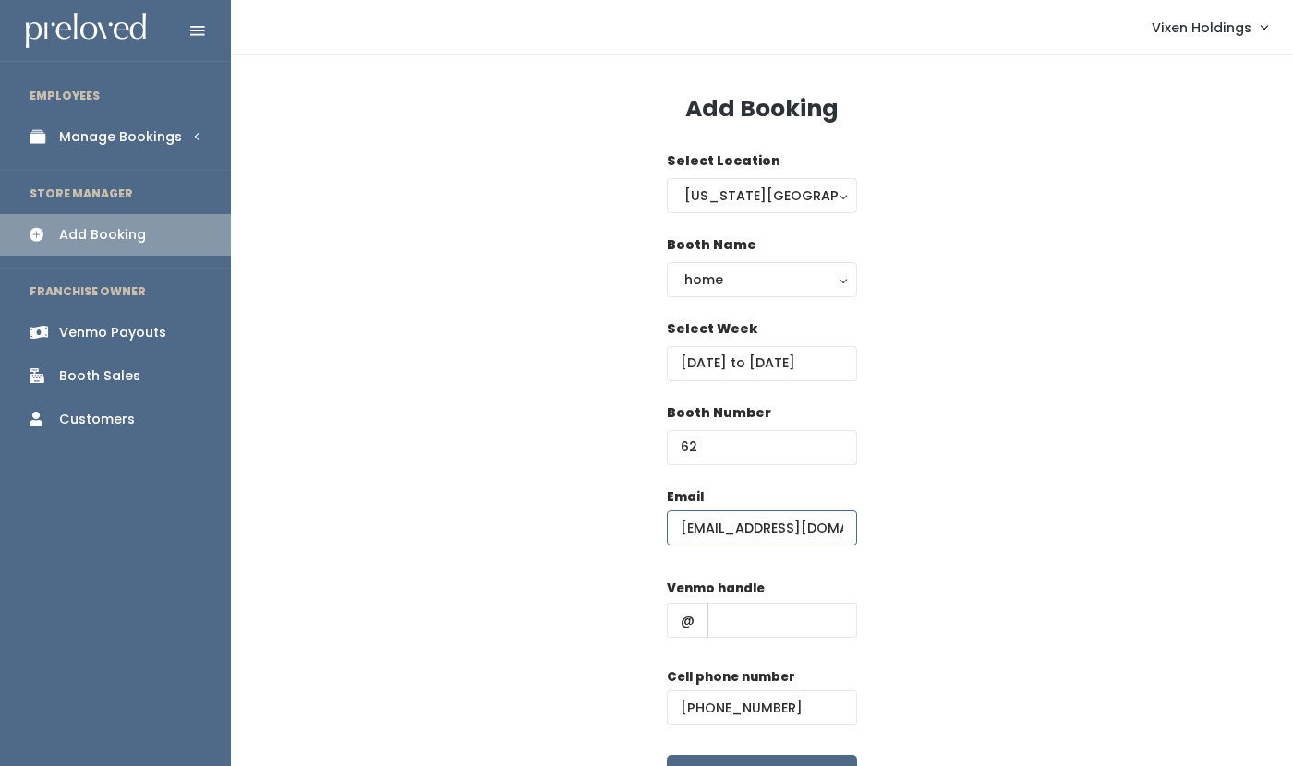
click at [705, 524] on input "katelyn266@gmail.com" at bounding box center [762, 528] width 190 height 35
type input "katelyn266@gmail.com"
click at [749, 617] on input "text" at bounding box center [782, 620] width 150 height 35
paste input "katelyn-devero"
type input "katelyn-devero"
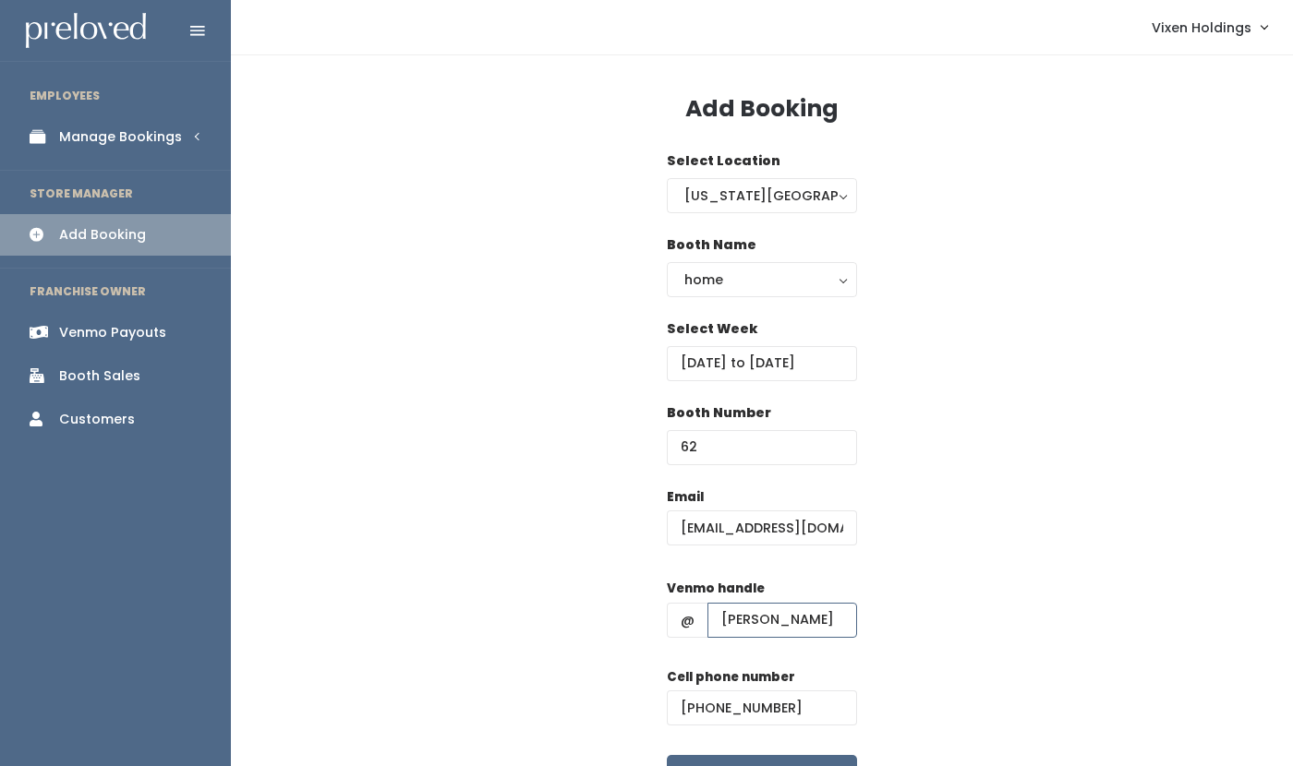
scroll to position [117, 0]
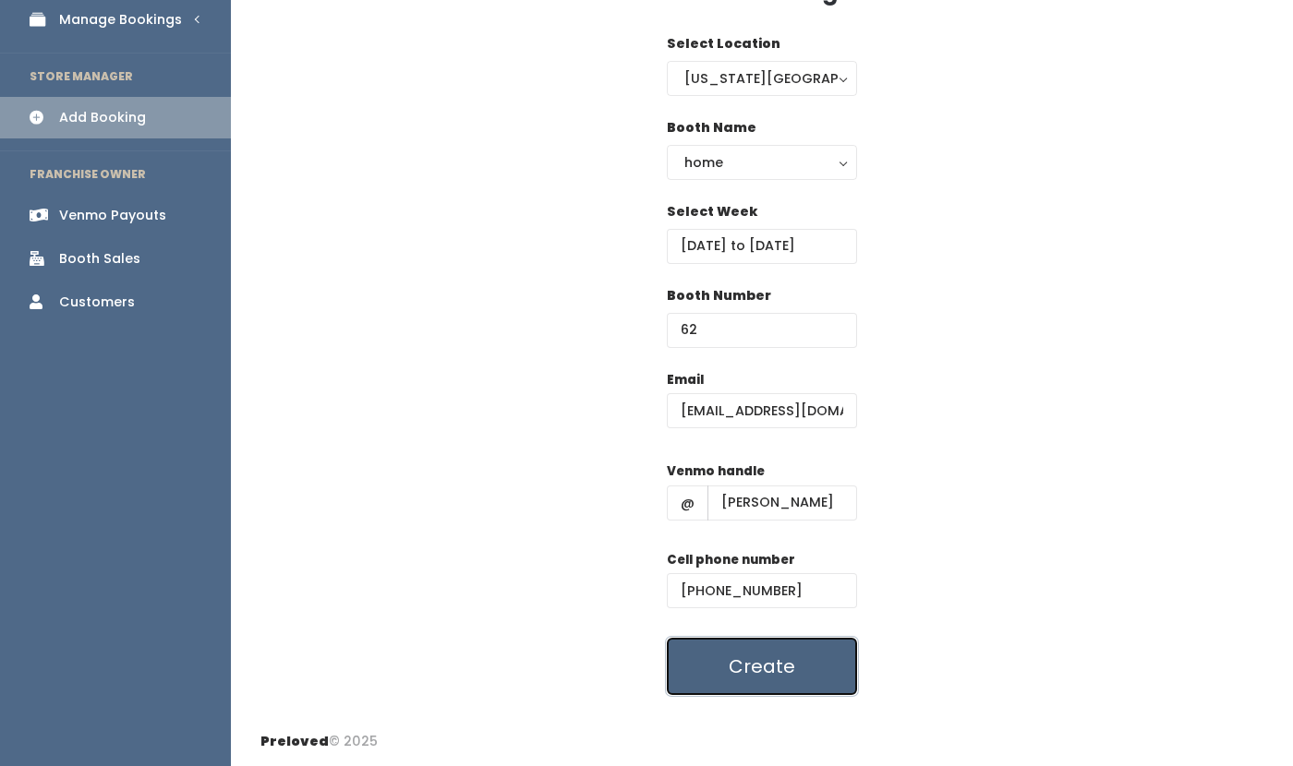
click at [803, 673] on button "Create" at bounding box center [762, 666] width 190 height 57
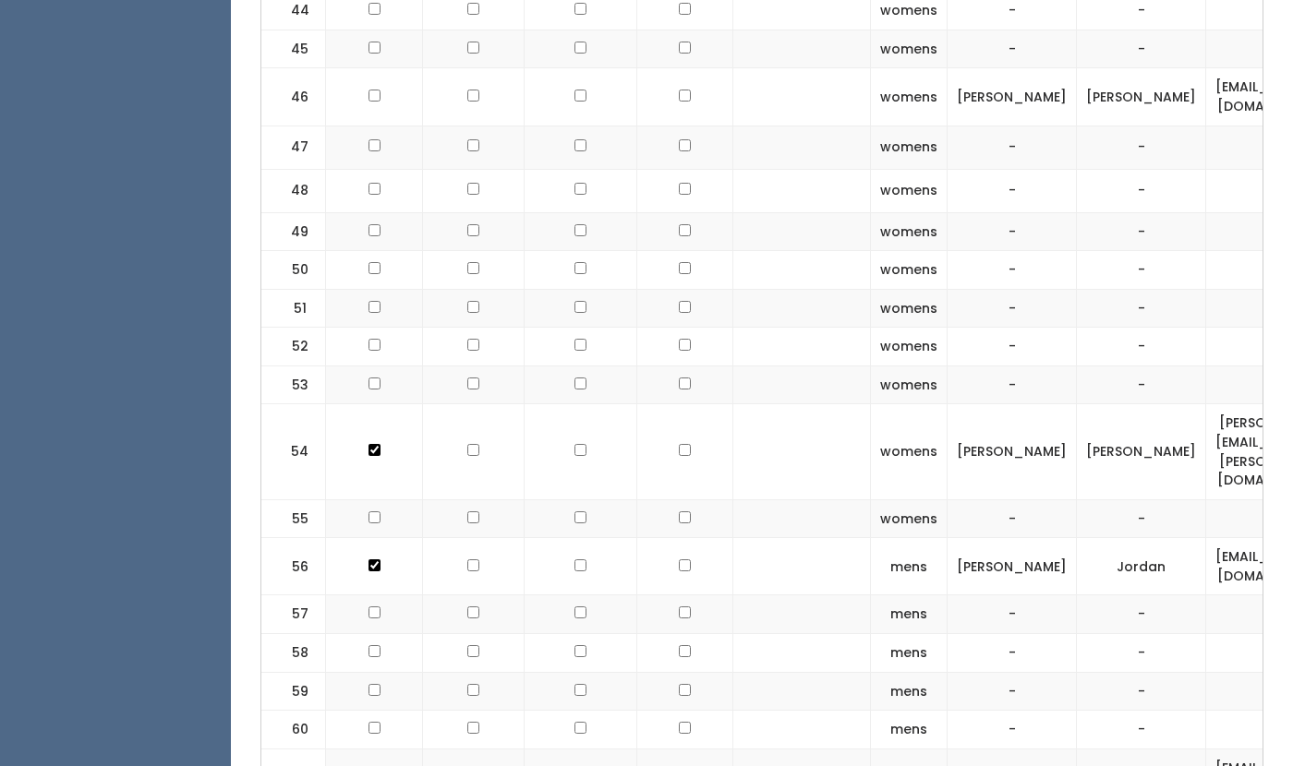
scroll to position [3094, 0]
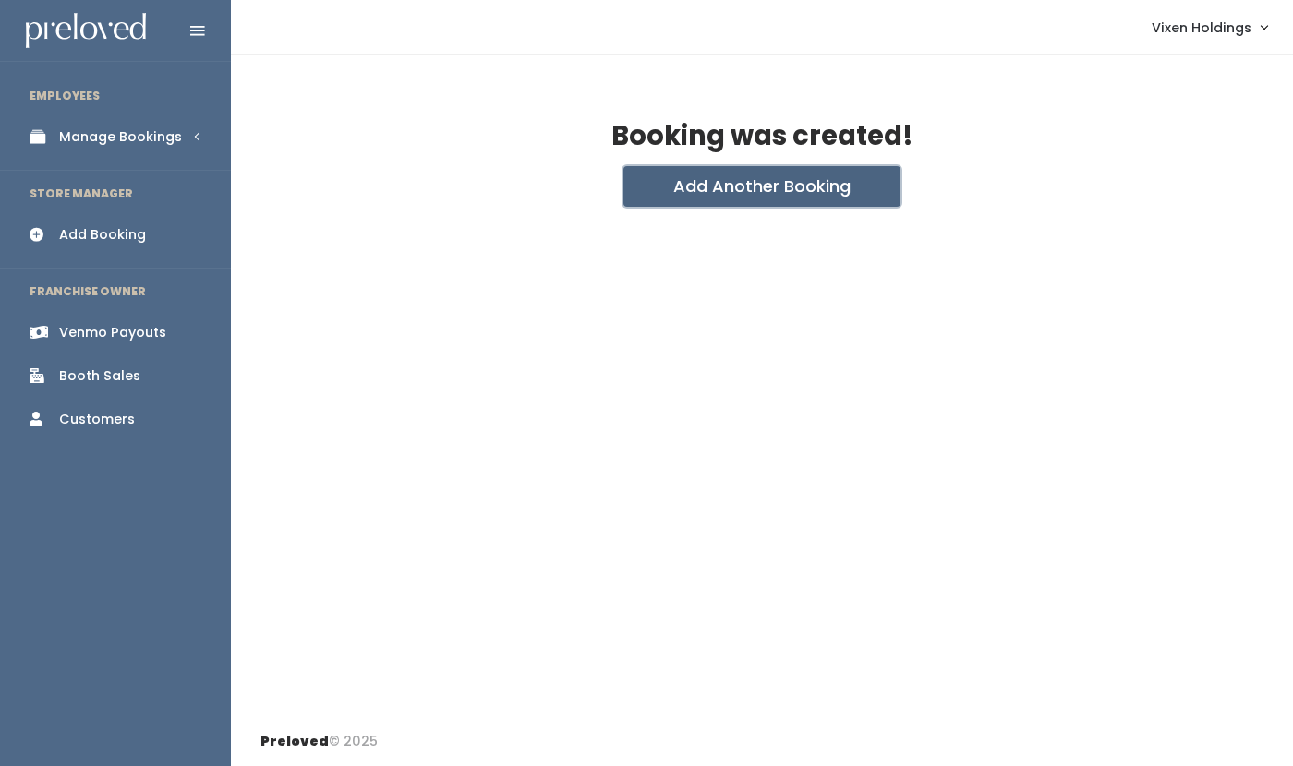
click at [785, 194] on button "Add Another Booking" at bounding box center [761, 186] width 277 height 41
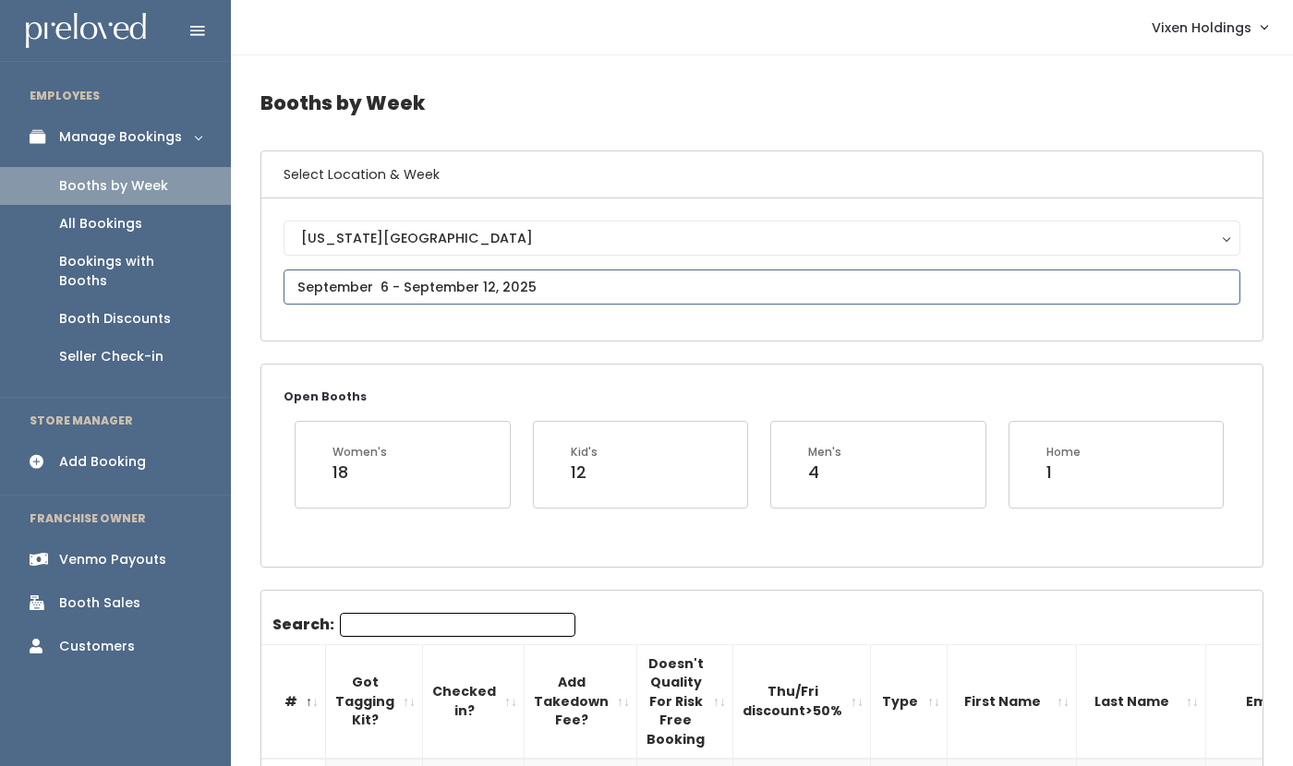
click at [379, 292] on input "text" at bounding box center [762, 287] width 957 height 35
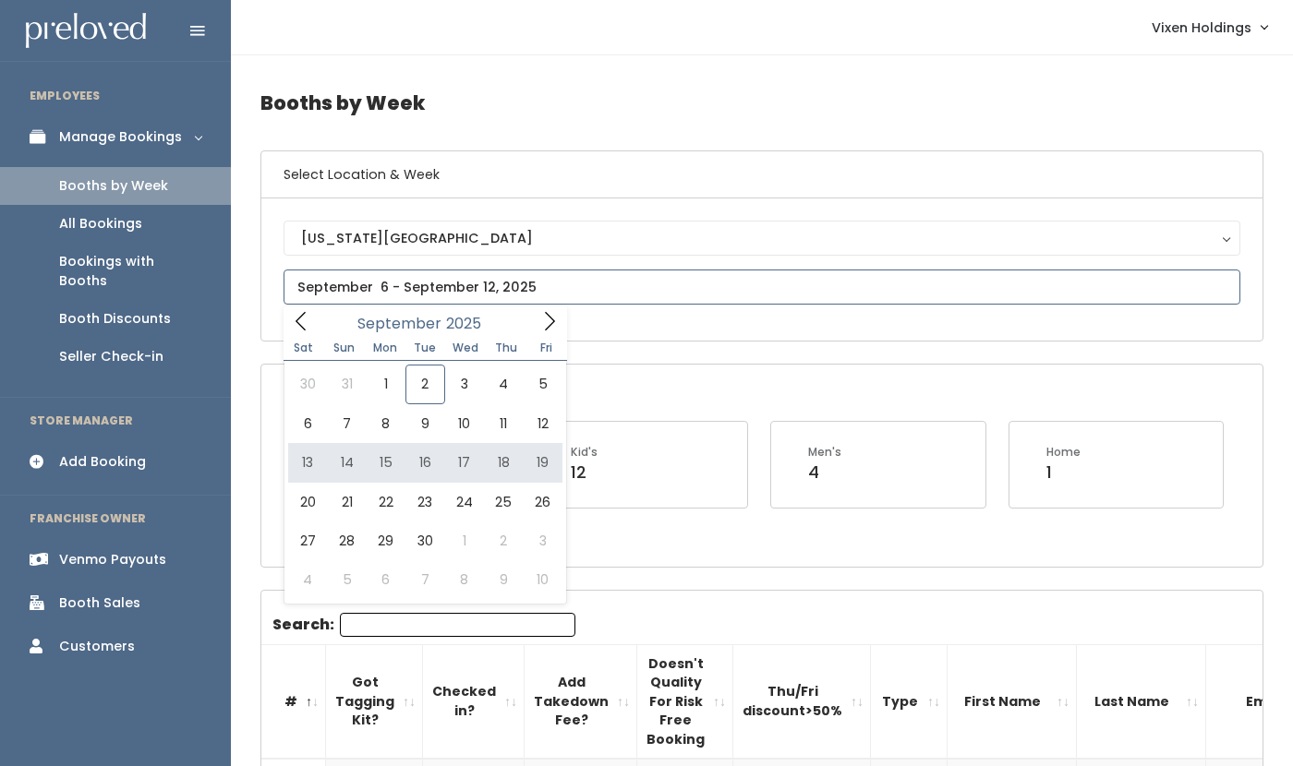
type input "September 13 to September 19"
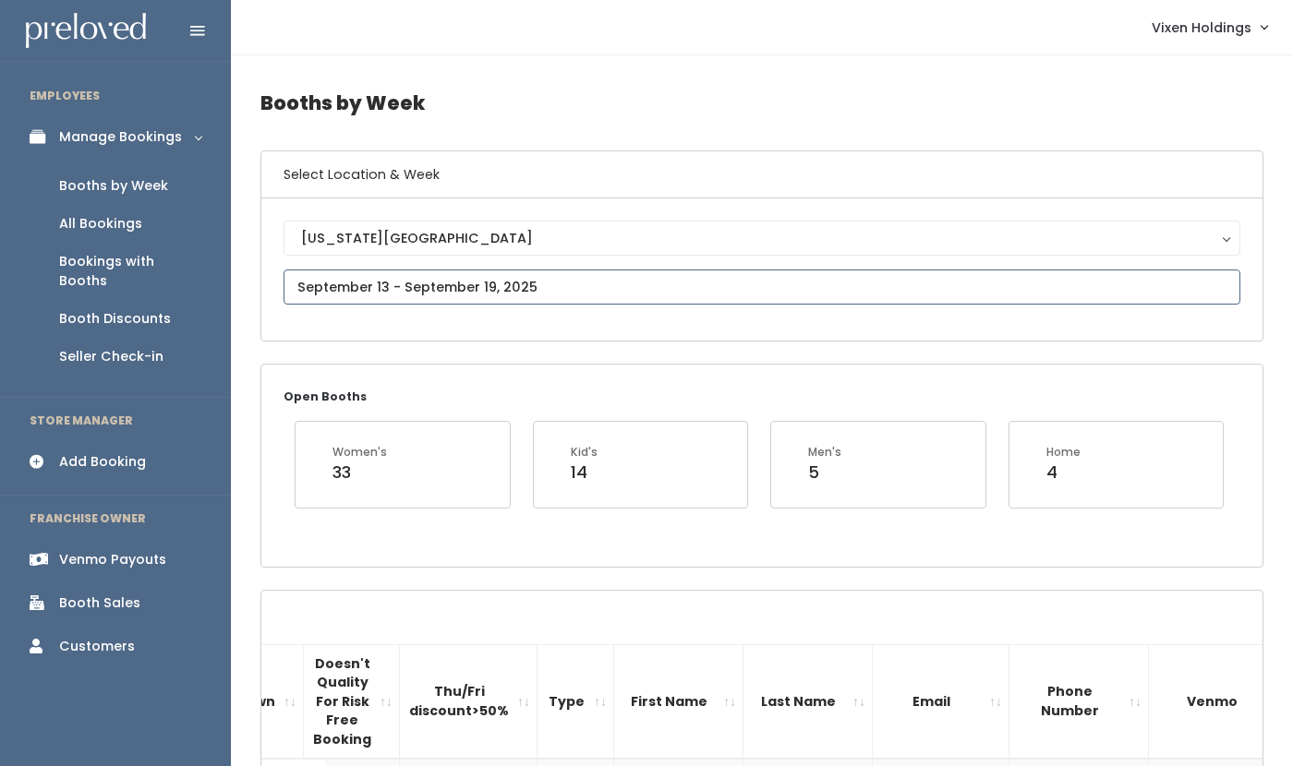
click at [436, 288] on input "text" at bounding box center [762, 287] width 957 height 35
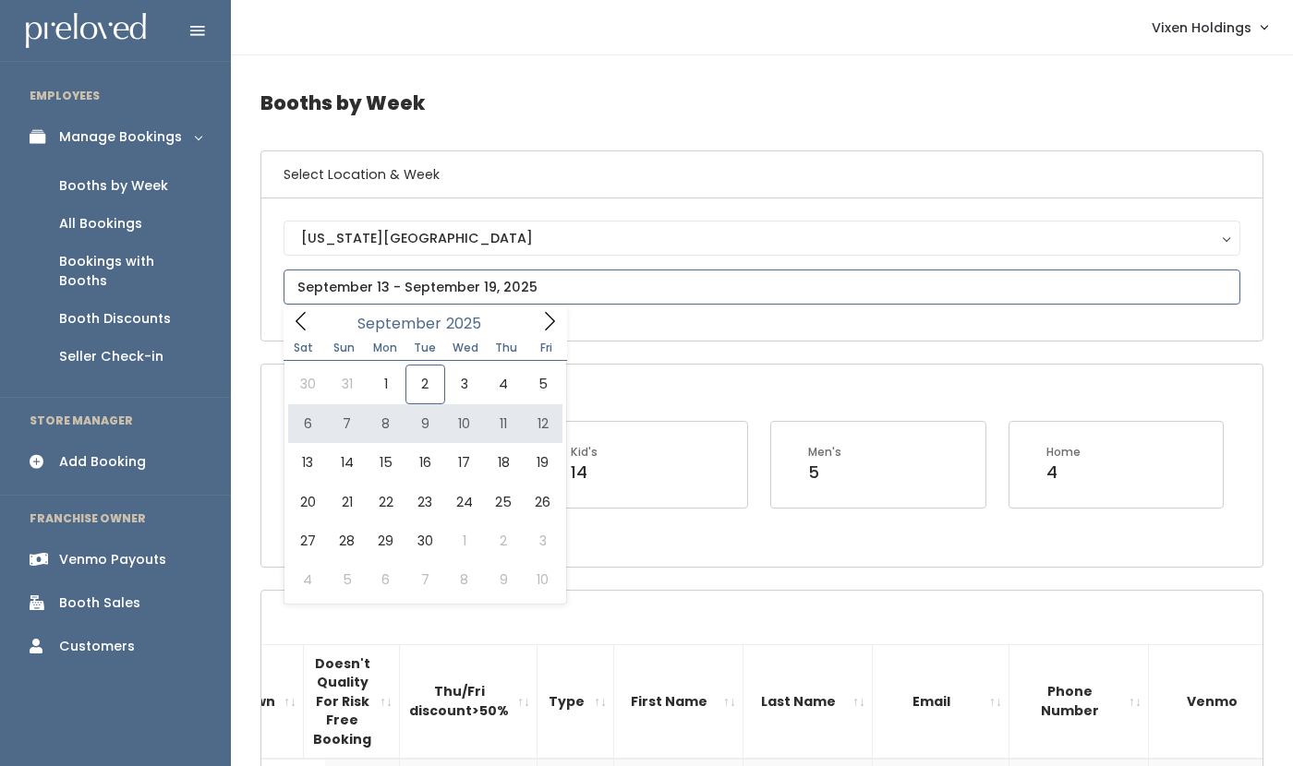
type input "September 6 to September 12"
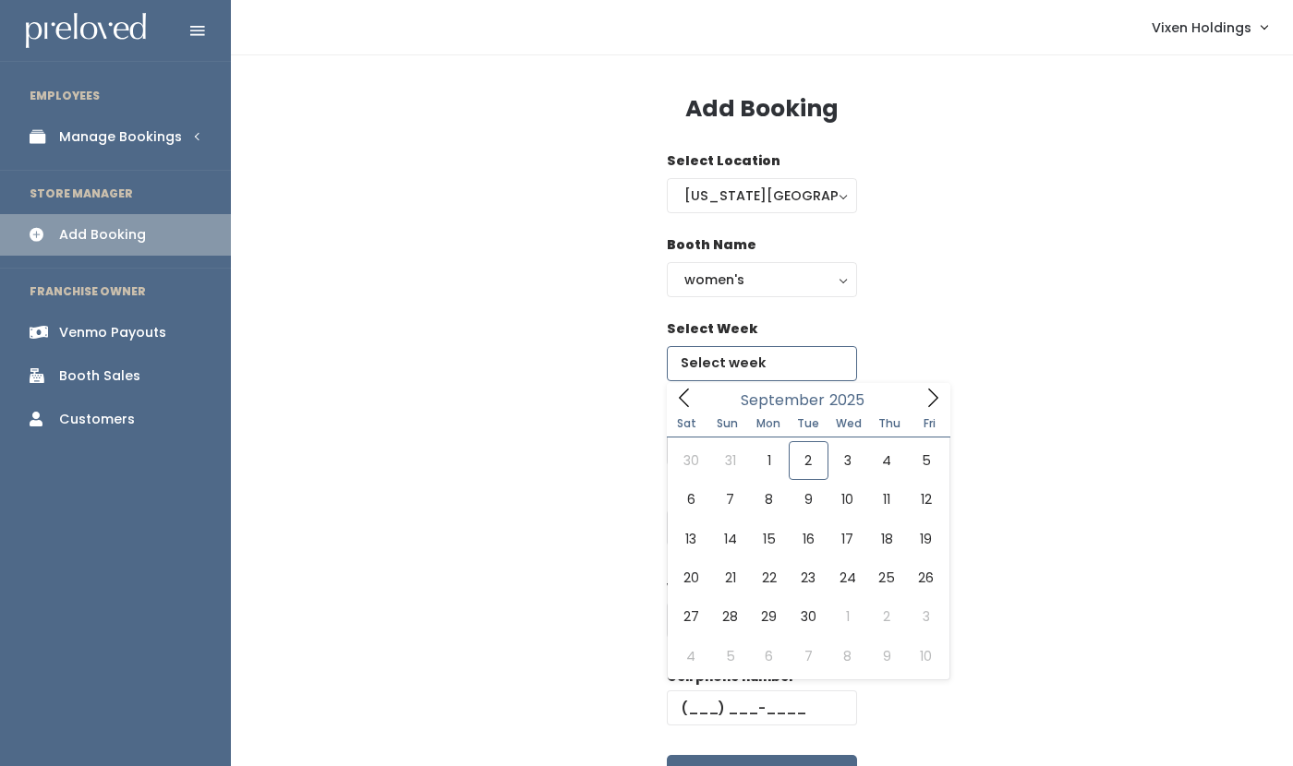
click at [752, 359] on input "text" at bounding box center [762, 363] width 190 height 35
type input "September 13 to September 19"
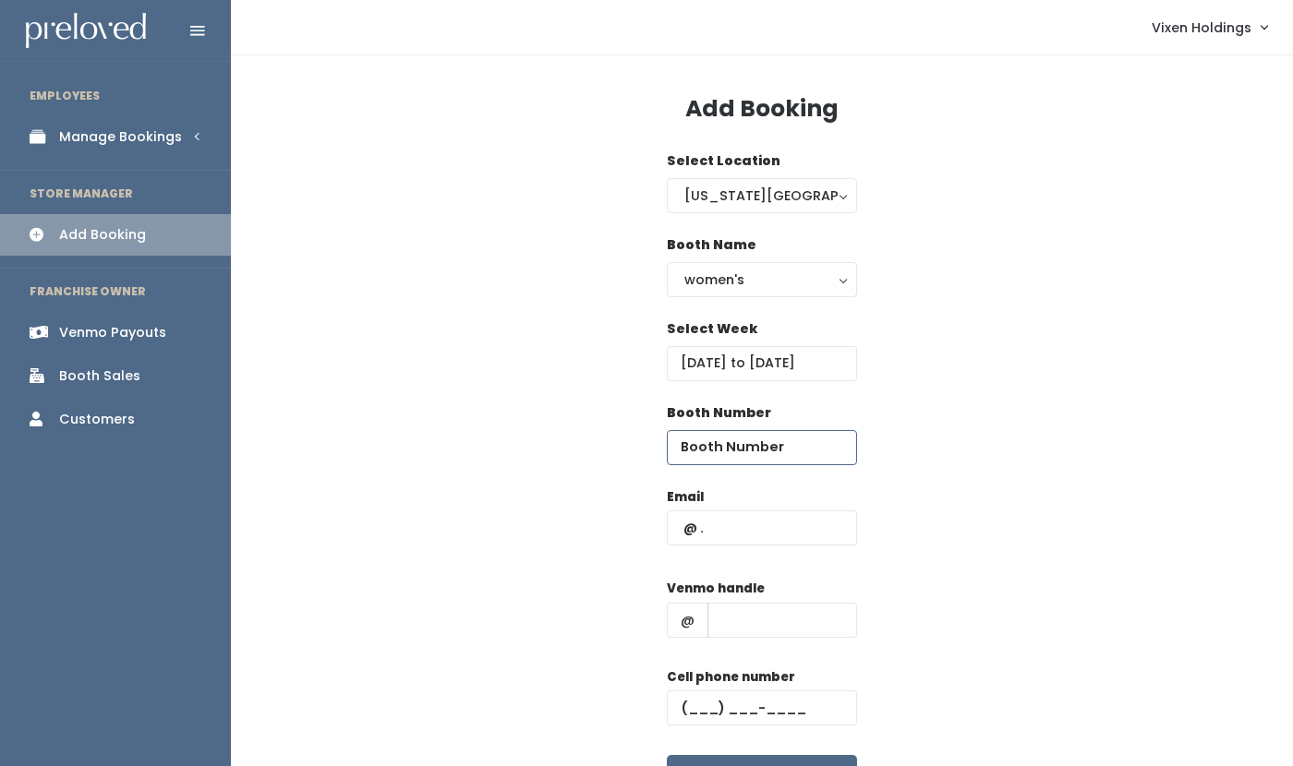
click at [749, 447] on input "number" at bounding box center [762, 447] width 190 height 35
type input "26"
click at [741, 527] on input "text" at bounding box center [762, 528] width 190 height 35
type input "x"
click at [730, 617] on input "text" at bounding box center [782, 620] width 150 height 35
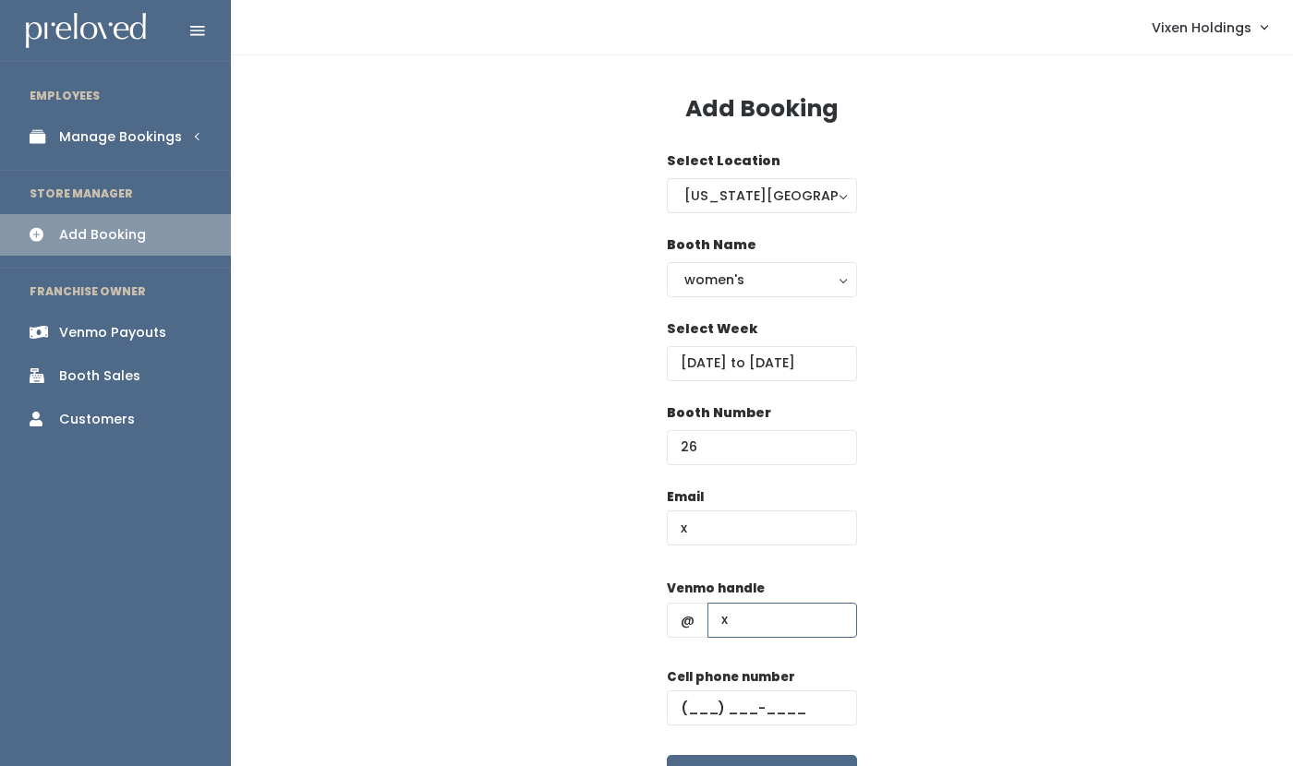
type input "x"
click at [686, 696] on input "text" at bounding box center [762, 708] width 190 height 35
type input "(111) 111-1111"
click at [701, 529] on input "x" at bounding box center [762, 528] width 190 height 35
click at [682, 528] on input "text" at bounding box center [762, 528] width 190 height 35
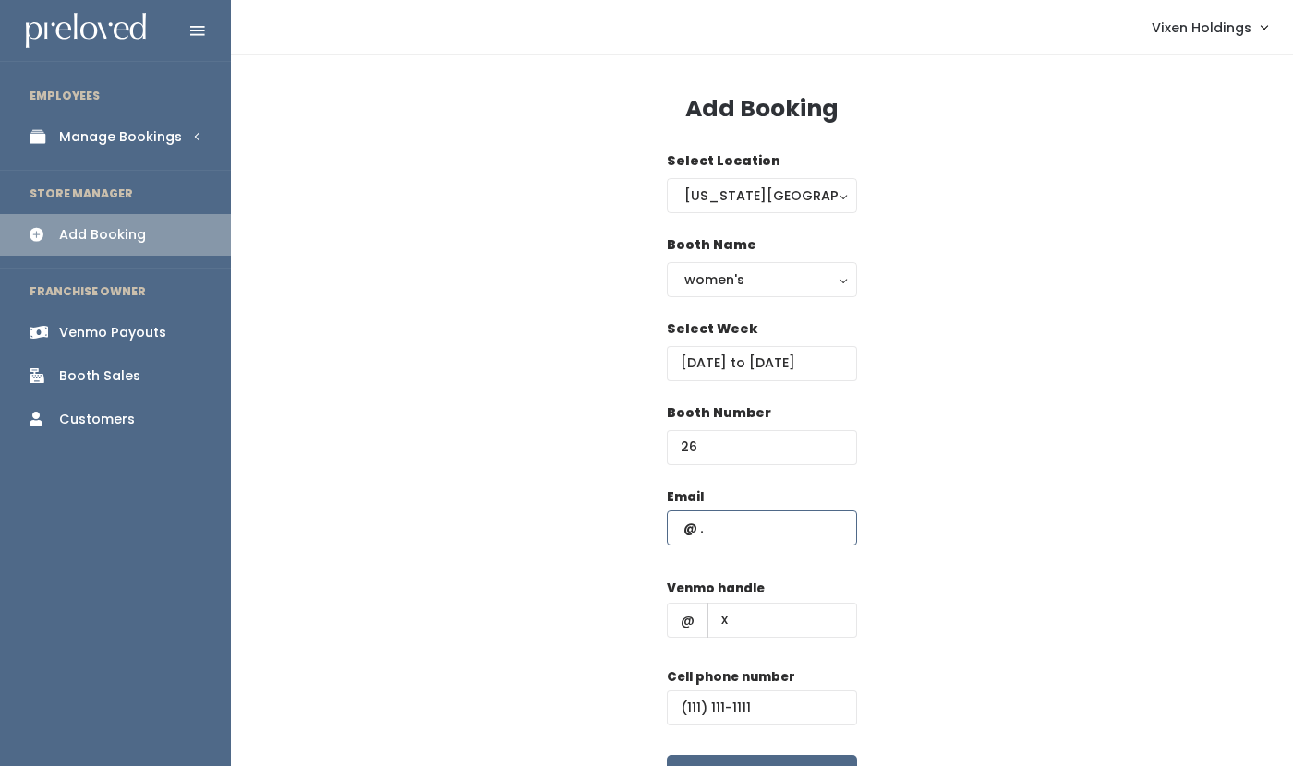
paste input "[EMAIL_ADDRESS][DOMAIN_NAME]"
type input "[EMAIL_ADDRESS][DOMAIN_NAME]"
drag, startPoint x: 677, startPoint y: 704, endPoint x: 814, endPoint y: 704, distance: 137.6
click at [814, 704] on input "(111) 111-1111" at bounding box center [762, 708] width 190 height 35
paste input "281) 917-7410"
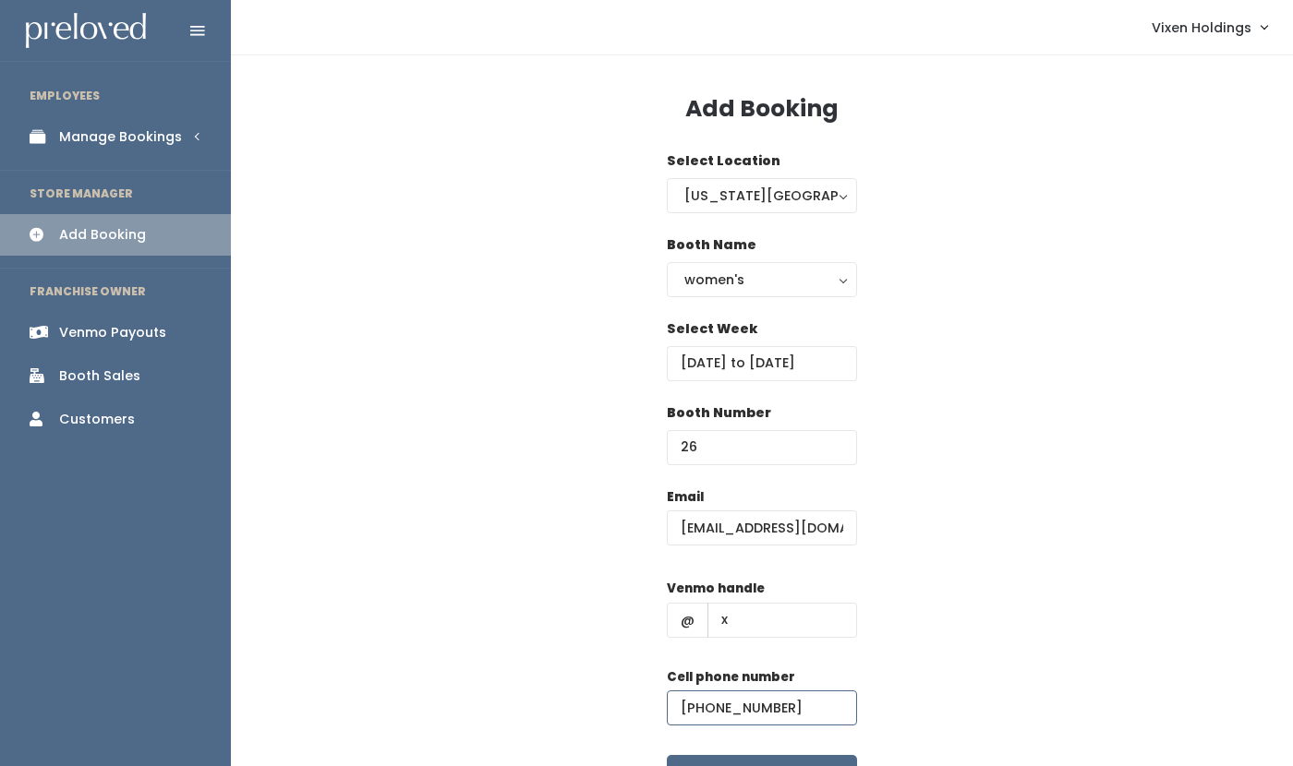
type input "[PHONE_NUMBER]"
drag, startPoint x: 745, startPoint y: 626, endPoint x: 712, endPoint y: 625, distance: 33.3
click at [712, 625] on input "x" at bounding box center [782, 620] width 150 height 35
paste input "[PERSON_NAME]"
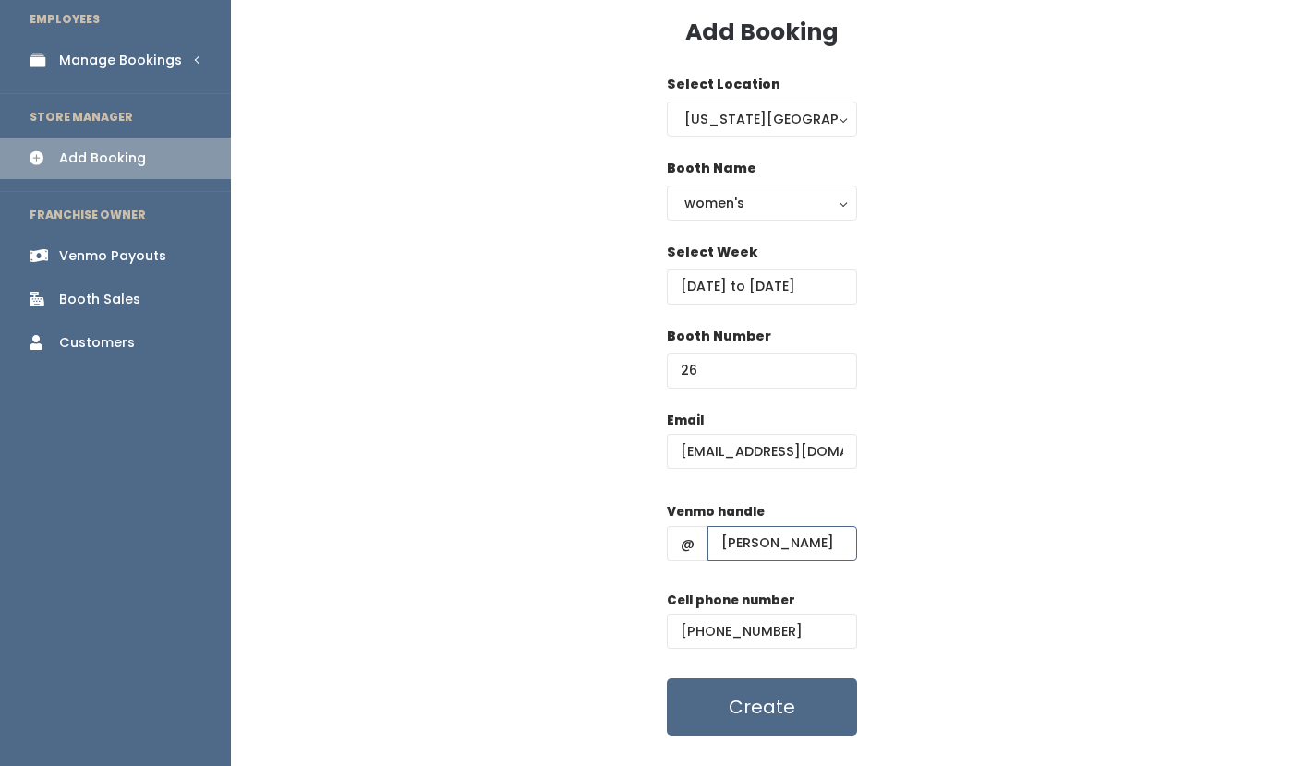
scroll to position [117, 0]
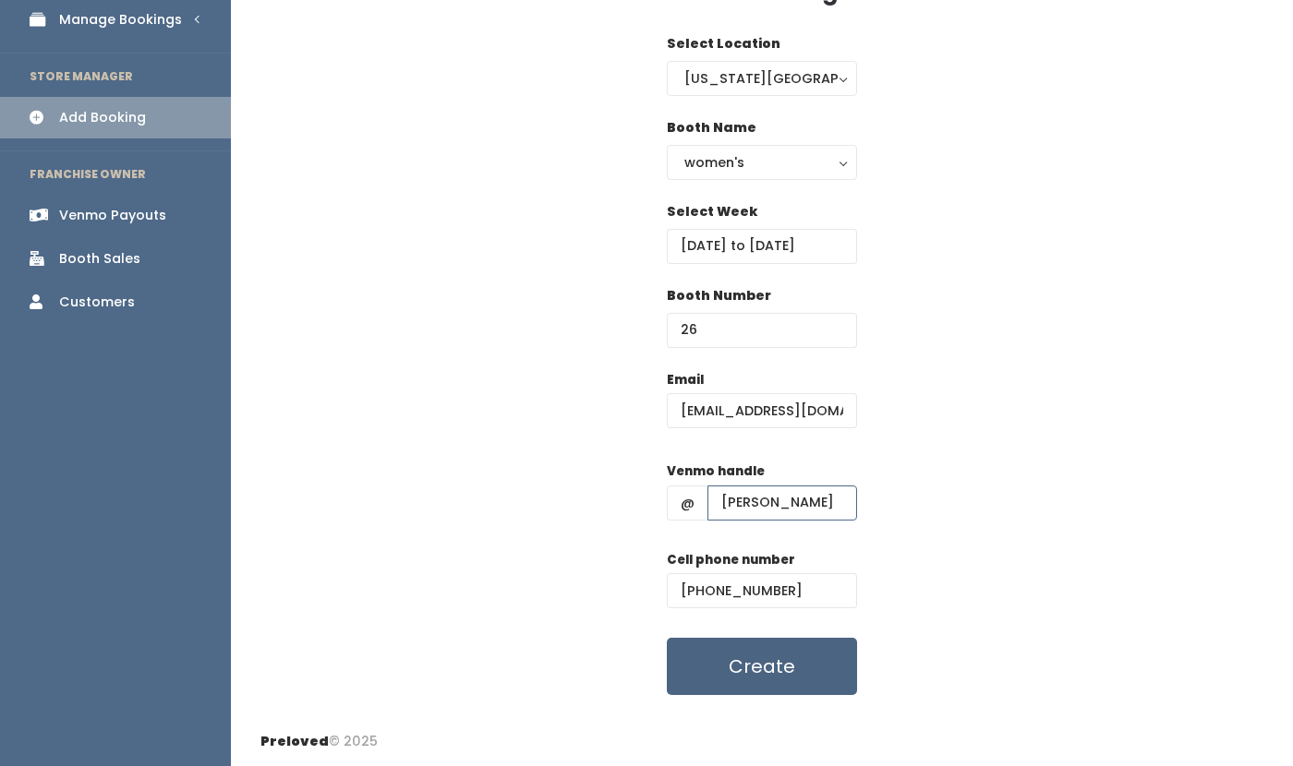
type input "[PERSON_NAME]"
click at [787, 663] on button "Create" at bounding box center [762, 666] width 190 height 57
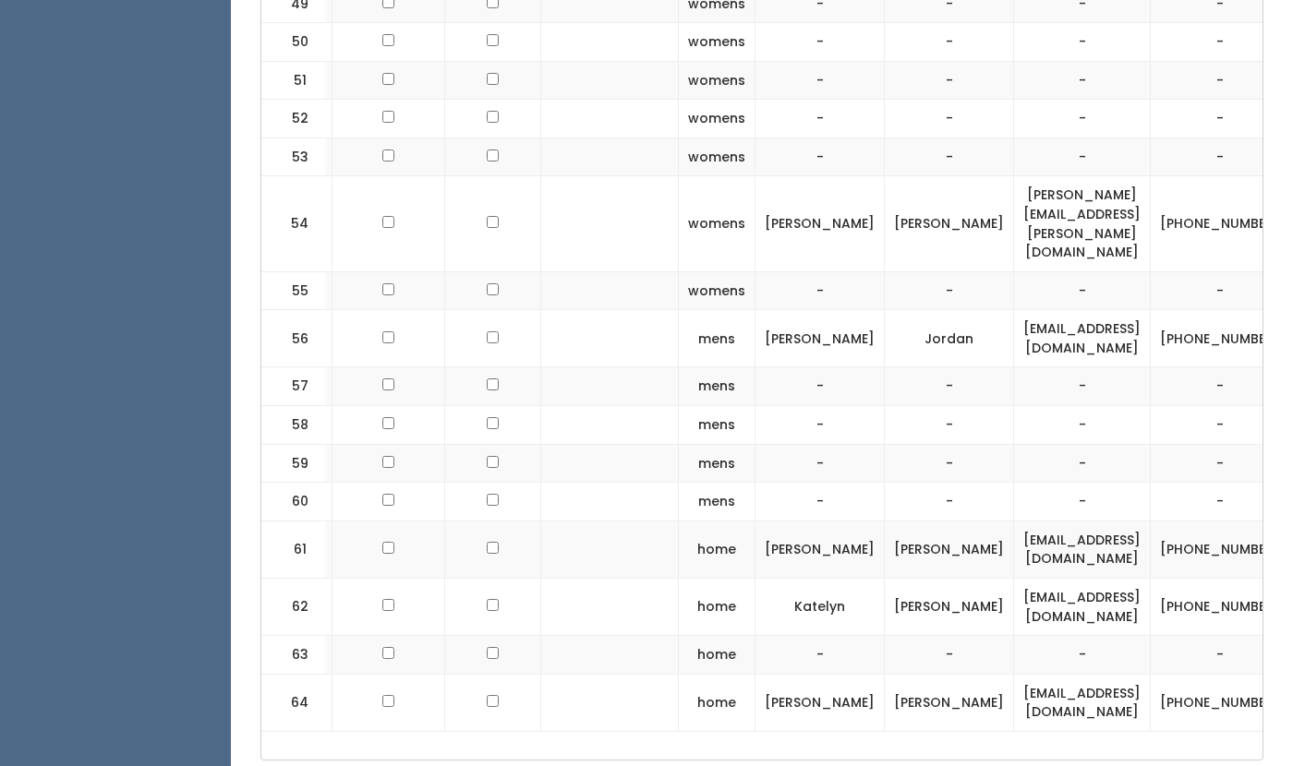
scroll to position [0, 353]
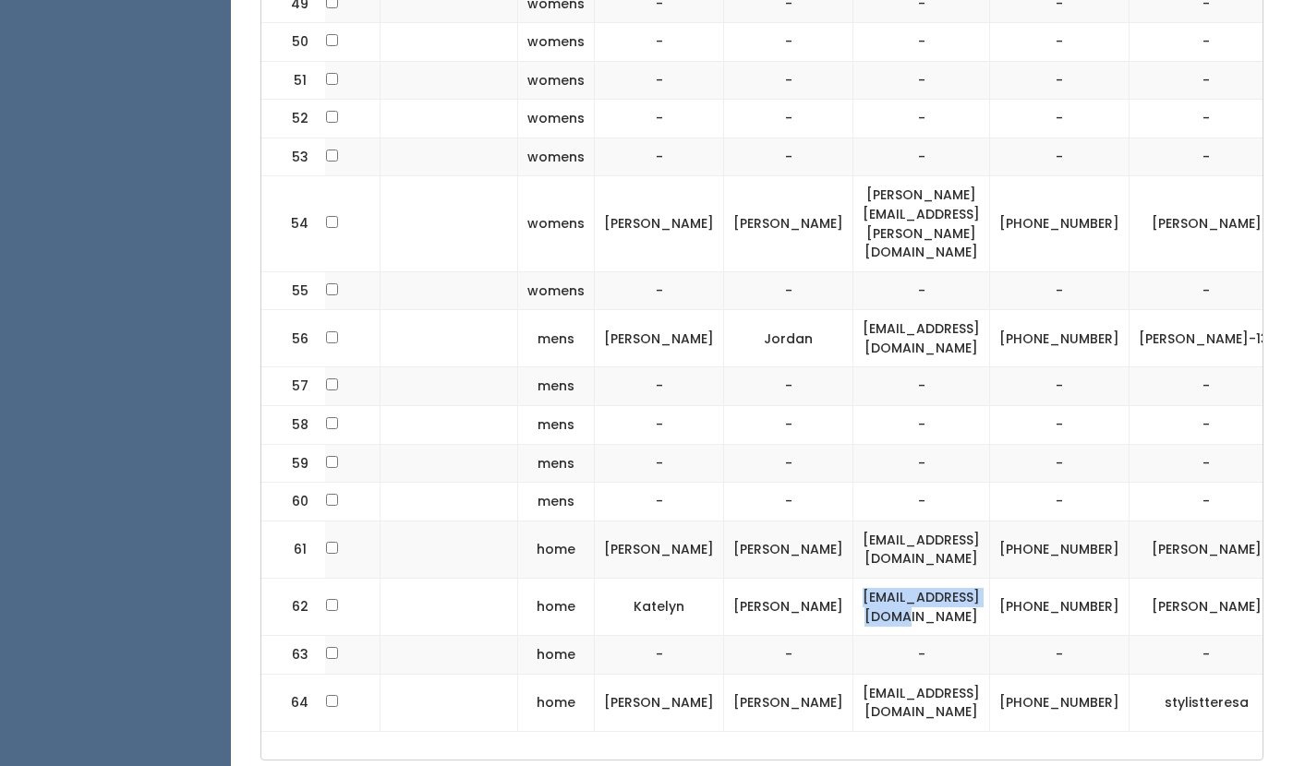
drag, startPoint x: 941, startPoint y: 509, endPoint x: 766, endPoint y: 516, distance: 174.7
click at [853, 578] on td "[EMAIL_ADDRESS][DOMAIN_NAME]" at bounding box center [921, 606] width 137 height 57
copy td "[EMAIL_ADDRESS][DOMAIN_NAME]"
drag, startPoint x: 1044, startPoint y: 517, endPoint x: 982, endPoint y: 501, distance: 64.7
click at [990, 578] on td "[PHONE_NUMBER]" at bounding box center [1059, 606] width 139 height 57
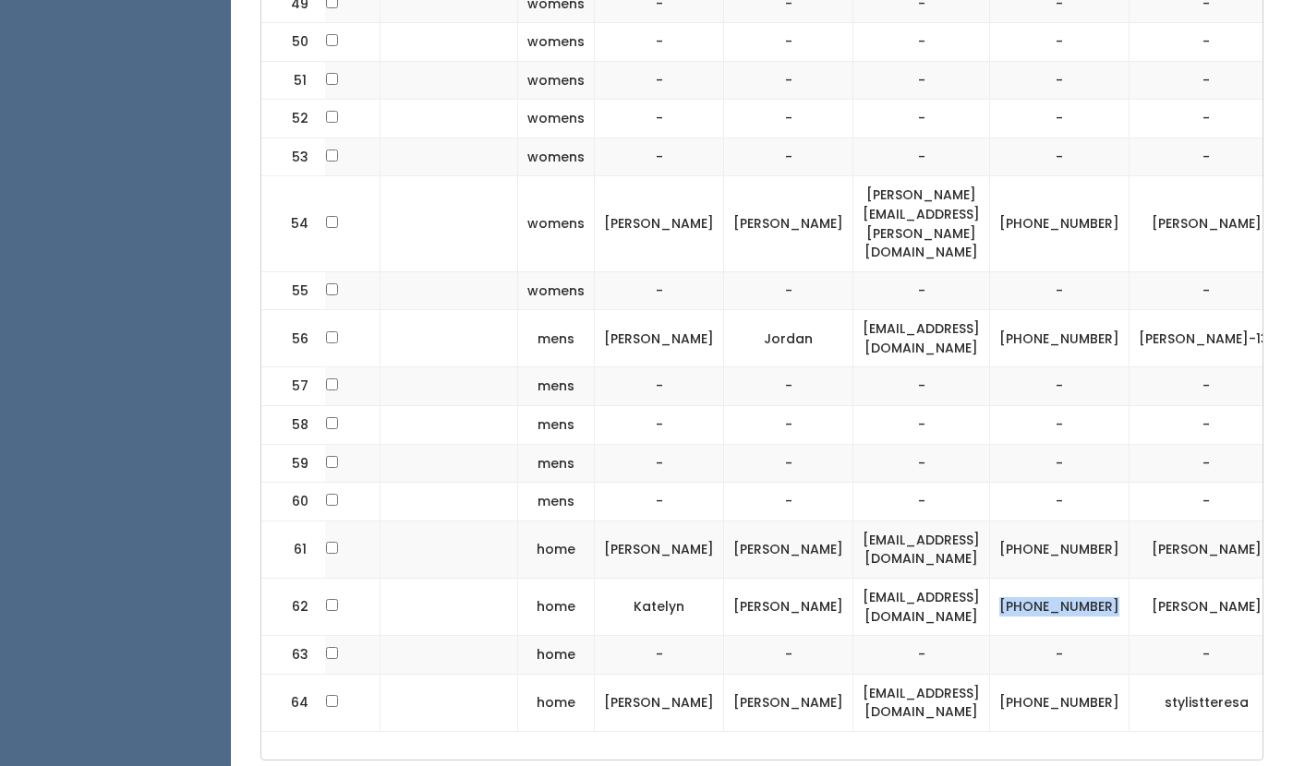
copy td "[PHONE_NUMBER]"
drag, startPoint x: 1156, startPoint y: 521, endPoint x: 1093, endPoint y: 498, distance: 66.9
click at [1129, 578] on td "[PERSON_NAME]" at bounding box center [1206, 606] width 154 height 57
copy td "[PERSON_NAME]"
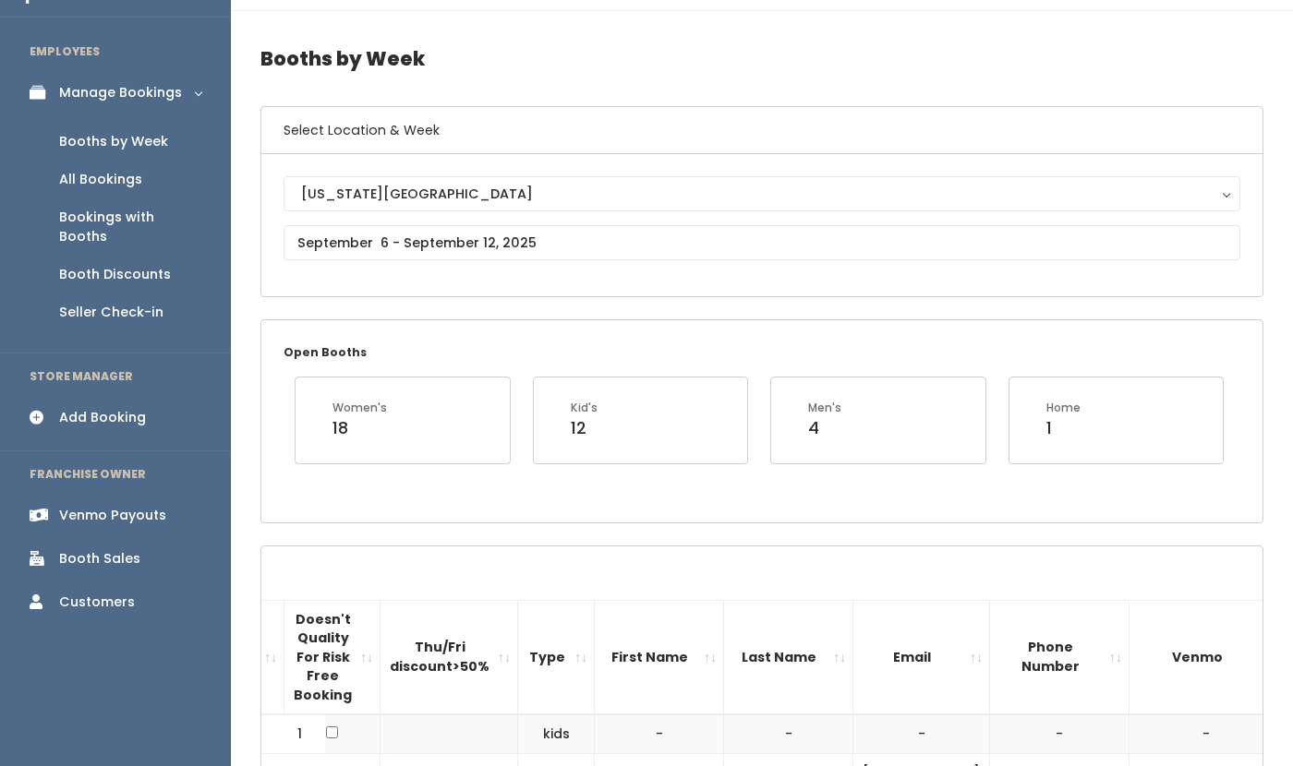
scroll to position [0, 0]
